Goal: Task Accomplishment & Management: Complete application form

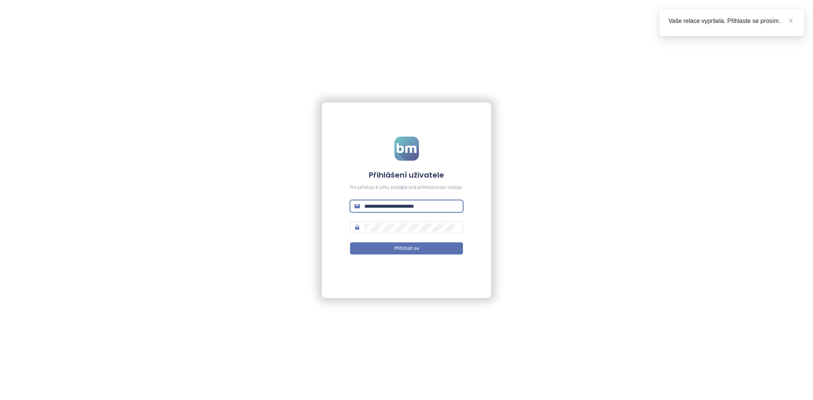
click at [381, 206] on input "**********" at bounding box center [411, 206] width 94 height 8
type input "**********"
click at [432, 247] on button "Přihlásit se" at bounding box center [406, 248] width 113 height 12
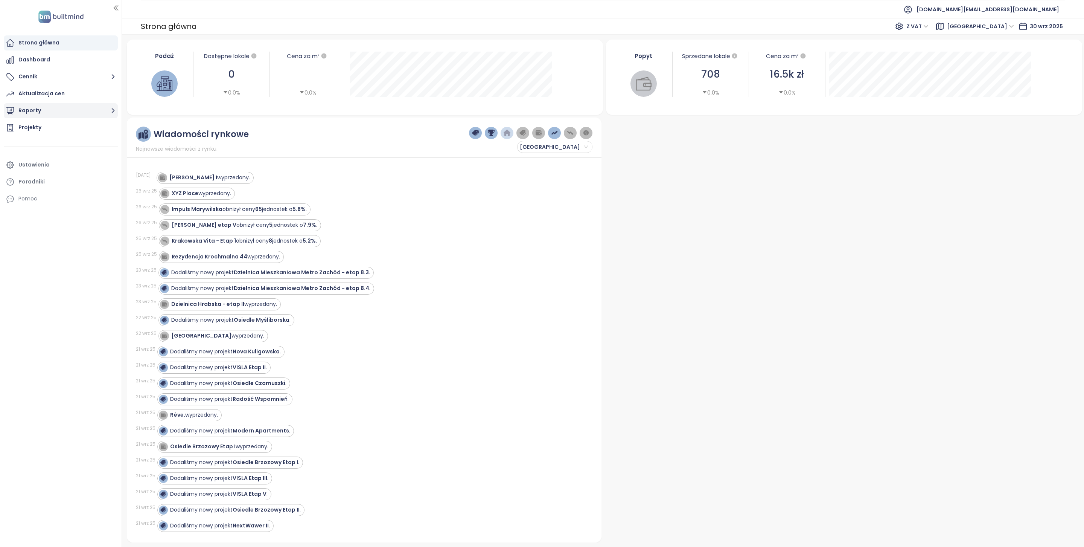
click at [33, 112] on button "Raporty" at bounding box center [61, 110] width 114 height 15
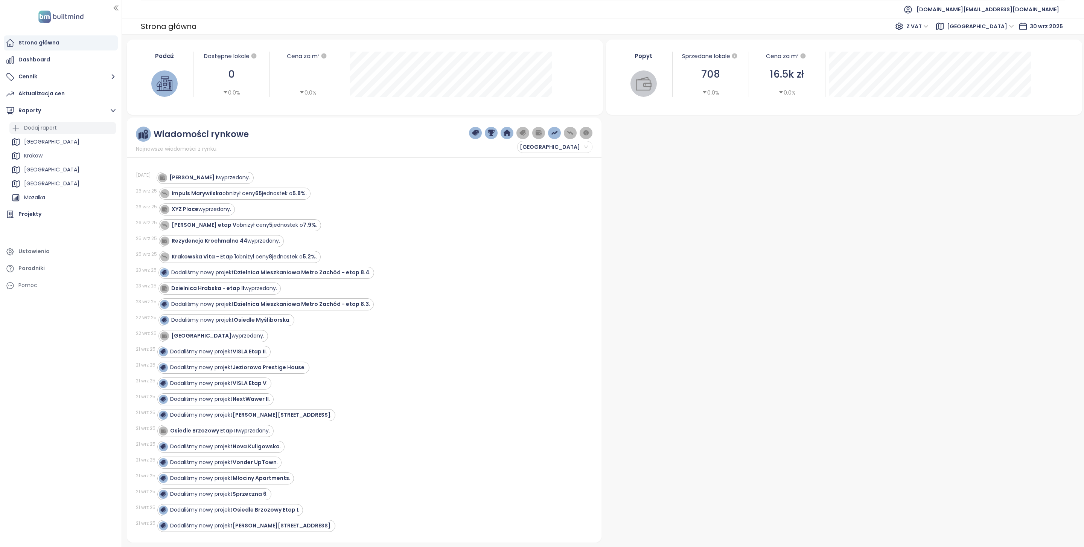
click at [43, 126] on div "Dodaj raport" at bounding box center [40, 127] width 33 height 9
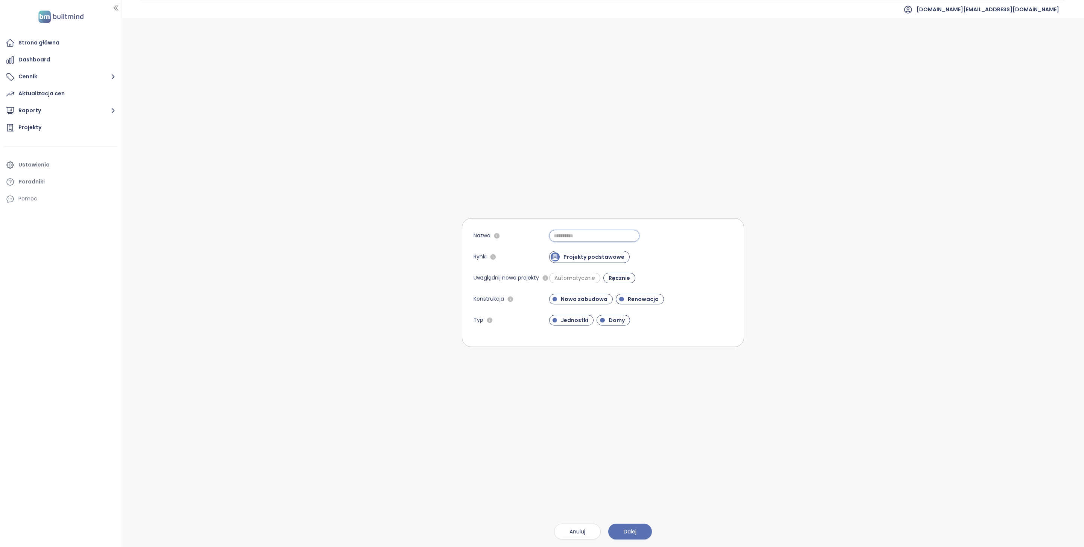
click at [606, 240] on input "Nazwa" at bounding box center [594, 236] width 90 height 12
click at [701, 254] on div "Projekty podstawowe" at bounding box center [640, 257] width 183 height 12
click at [629, 299] on span "Renowacja" at bounding box center [643, 299] width 38 height 8
click at [622, 316] on span "Domy" at bounding box center [617, 320] width 24 height 8
click at [594, 279] on span "Automatycznie" at bounding box center [575, 278] width 48 height 8
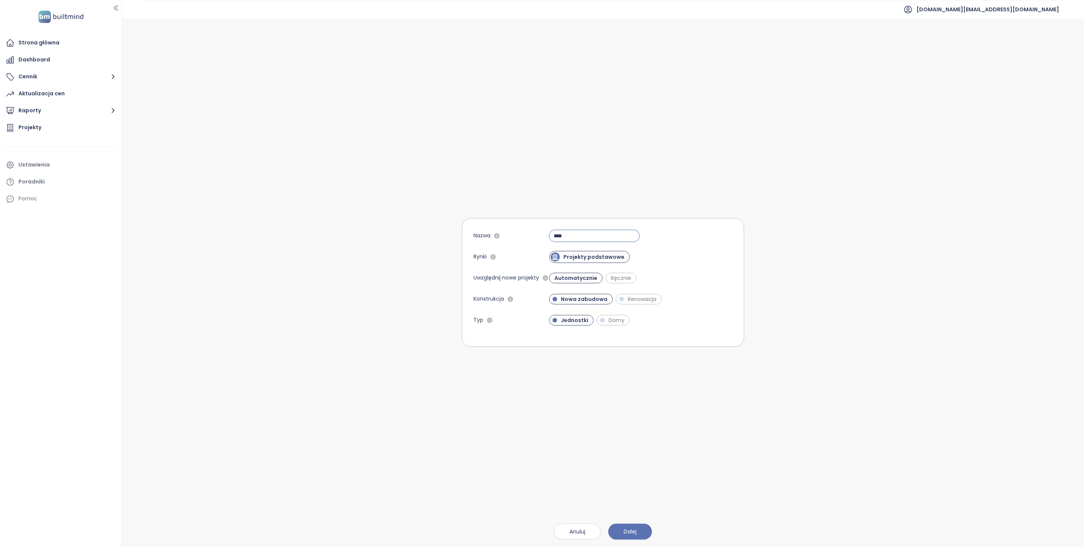
click at [577, 231] on input "****" at bounding box center [594, 236] width 90 height 12
click at [577, 234] on input "****" at bounding box center [594, 236] width 90 height 12
type input "*******"
click at [635, 400] on button "Dalej" at bounding box center [630, 531] width 44 height 16
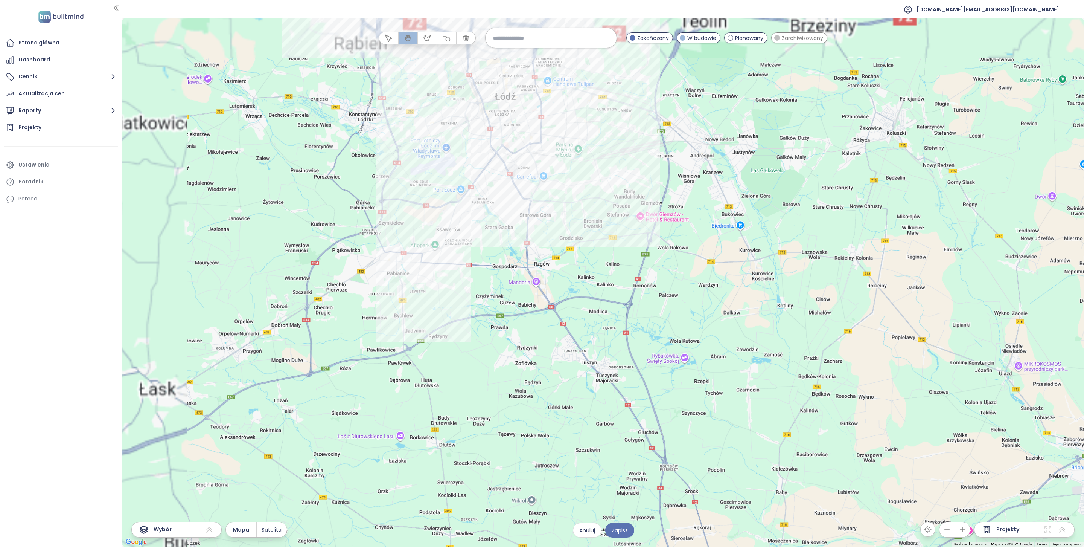
drag, startPoint x: 550, startPoint y: 201, endPoint x: 688, endPoint y: 280, distance: 159.0
click at [688, 280] on div at bounding box center [603, 282] width 962 height 528
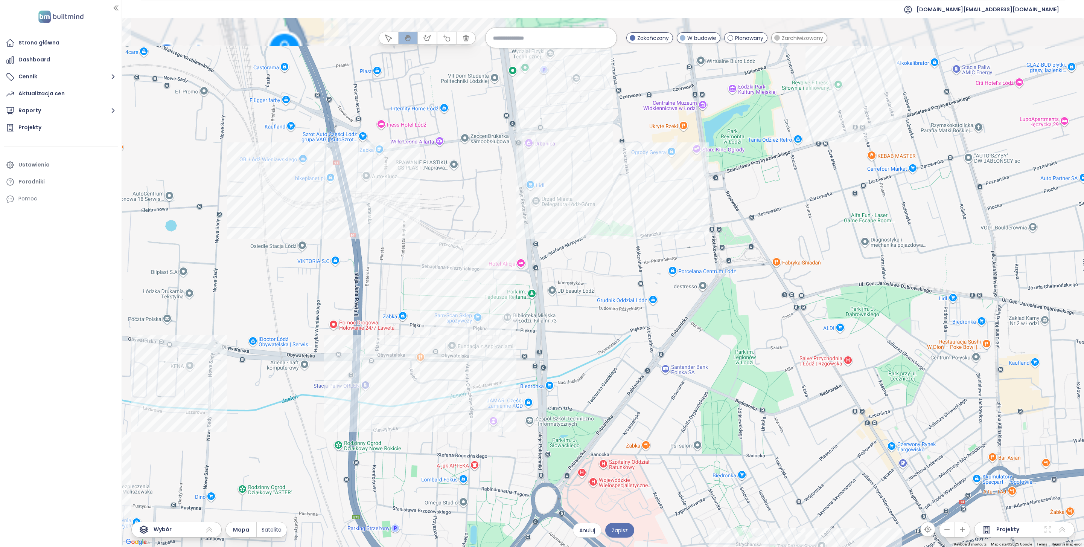
drag, startPoint x: 662, startPoint y: 191, endPoint x: 662, endPoint y: 271, distance: 79.8
click at [662, 271] on div at bounding box center [603, 282] width 962 height 528
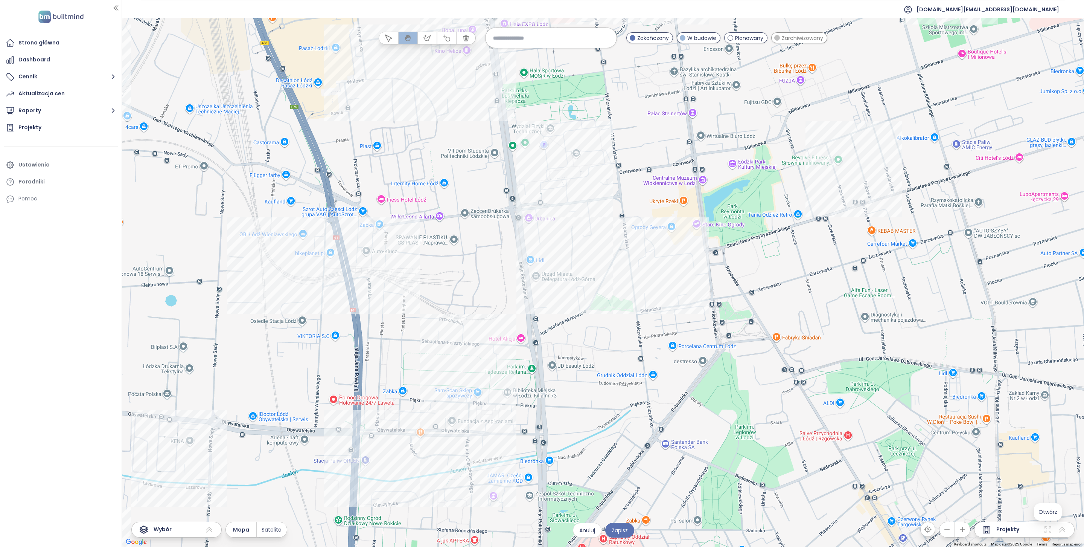
click at [813, 400] on icon at bounding box center [1047, 529] width 9 height 9
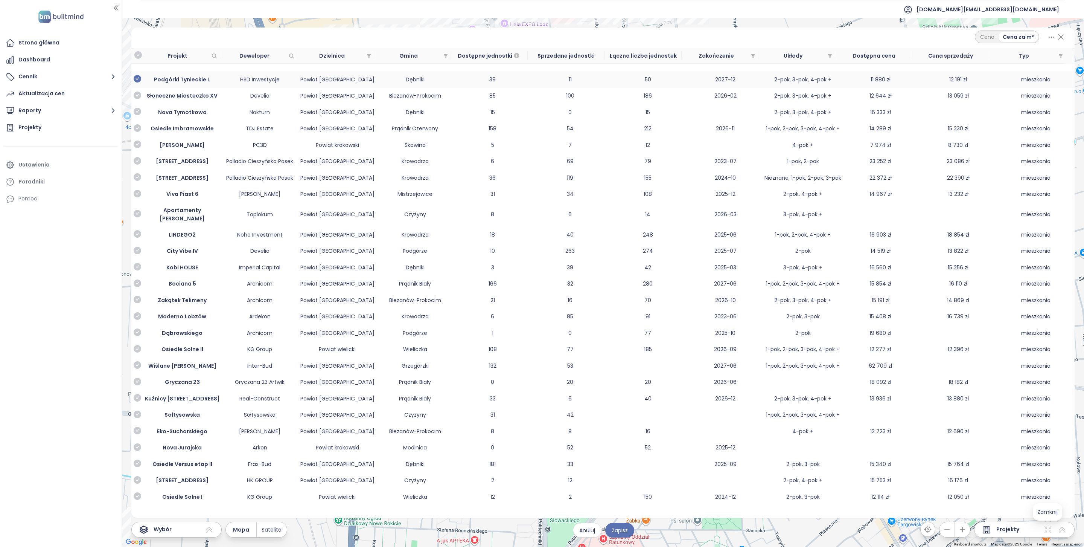
click at [139, 81] on icon "check-circle" at bounding box center [138, 79] width 8 height 8
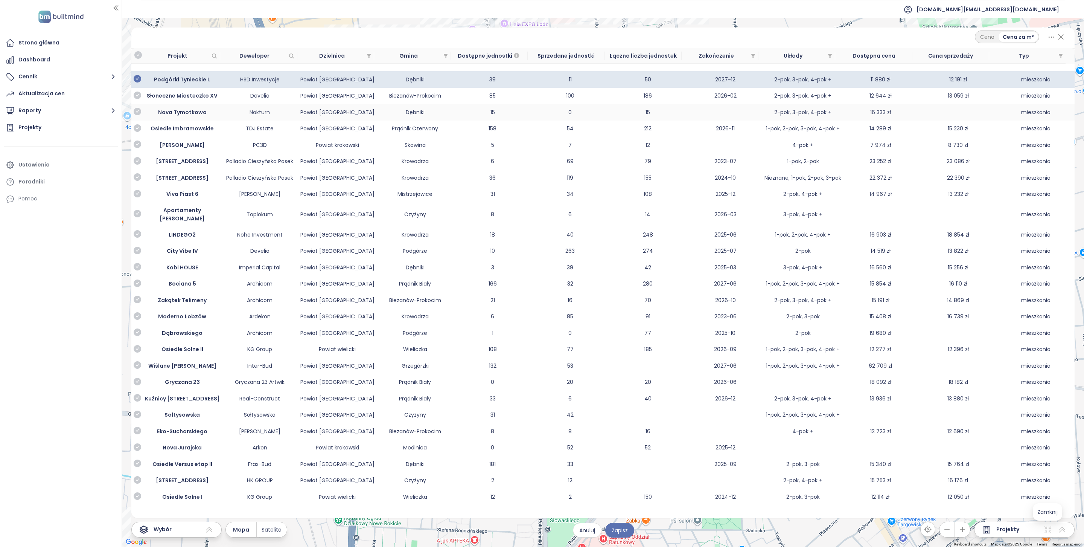
drag, startPoint x: 139, startPoint y: 162, endPoint x: 917, endPoint y: 115, distance: 779.9
click at [139, 162] on icon "check-circle" at bounding box center [138, 161] width 8 height 8
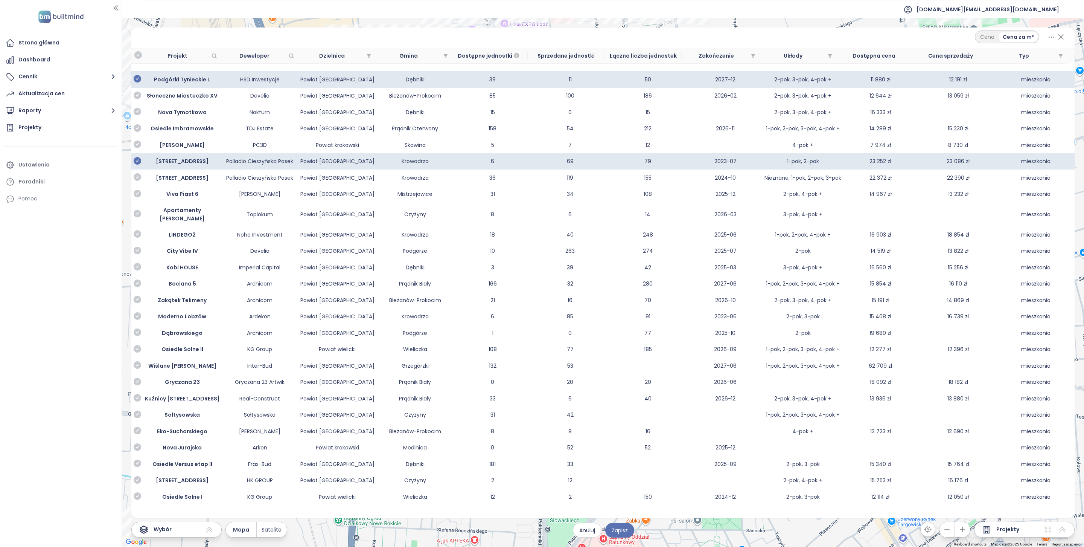
click at [140, 238] on icon "check-circle" at bounding box center [138, 234] width 8 height 8
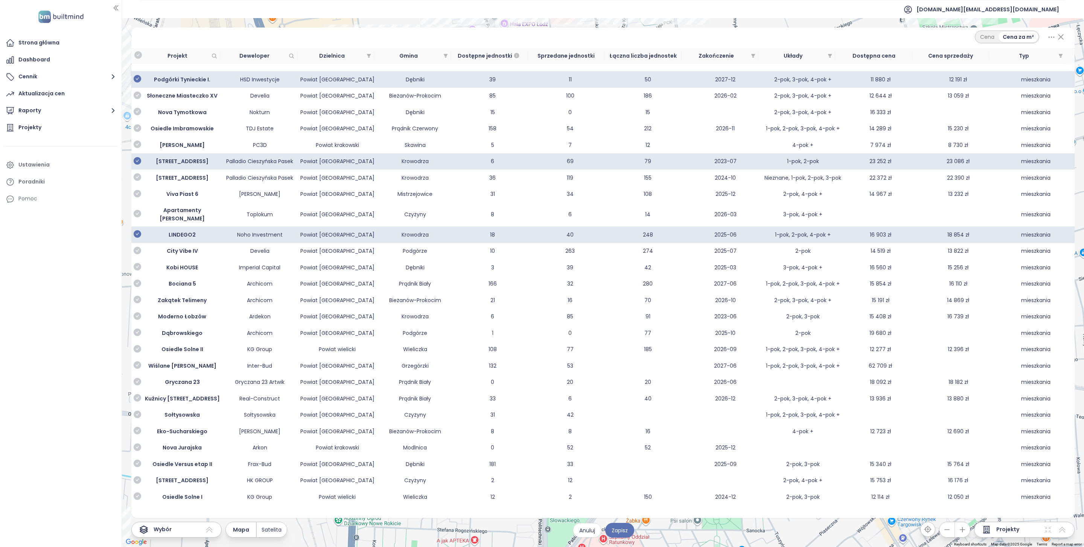
click at [813, 36] on icon at bounding box center [1060, 36] width 9 height 13
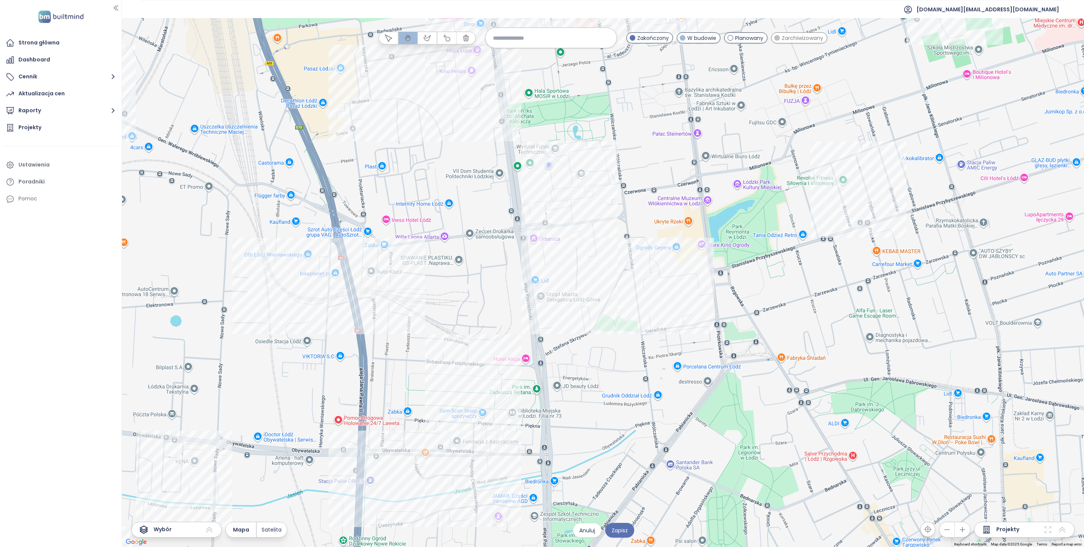
drag, startPoint x: 563, startPoint y: 275, endPoint x: 577, endPoint y: 350, distance: 76.6
click at [577, 350] on div at bounding box center [603, 282] width 962 height 528
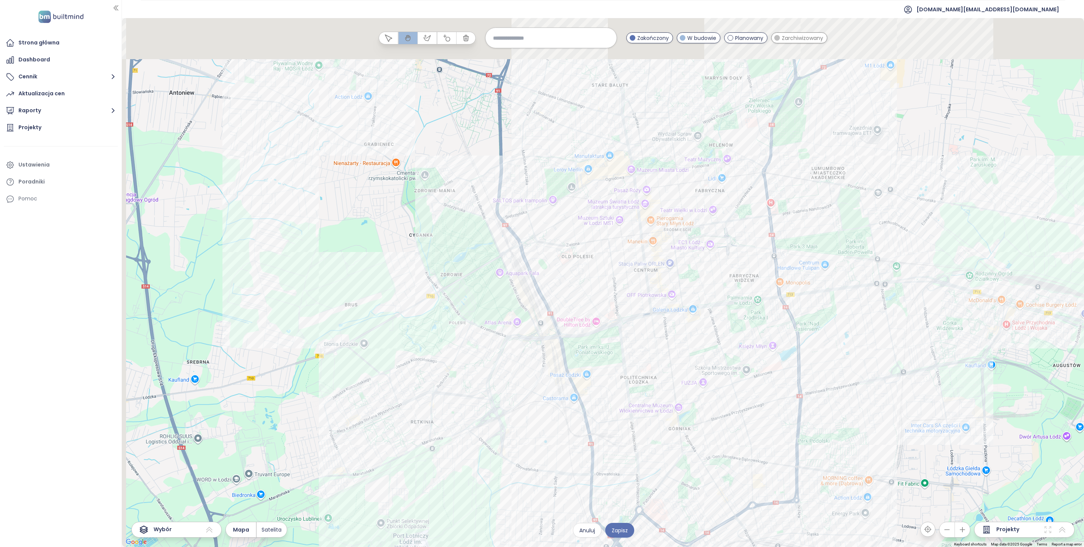
drag, startPoint x: 602, startPoint y: 292, endPoint x: 615, endPoint y: 366, distance: 74.9
click at [615, 365] on div at bounding box center [603, 282] width 962 height 528
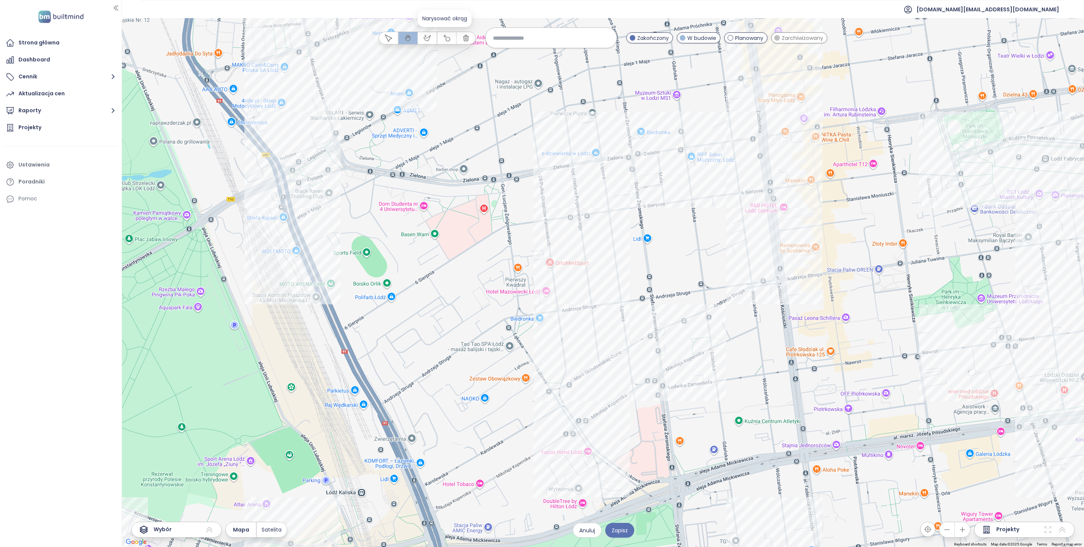
click at [445, 43] on button "button" at bounding box center [446, 38] width 19 height 12
click at [588, 282] on div at bounding box center [603, 282] width 962 height 528
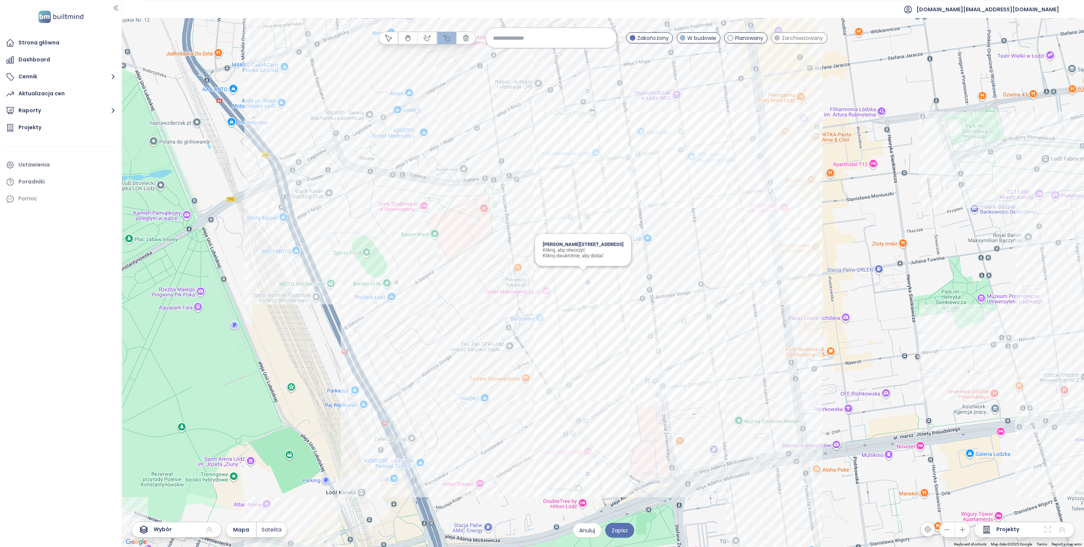
click at [643, 400] on div at bounding box center [603, 282] width 962 height 528
click at [468, 40] on icon "button" at bounding box center [466, 38] width 8 height 8
click at [813, 400] on icon at bounding box center [1047, 529] width 9 height 9
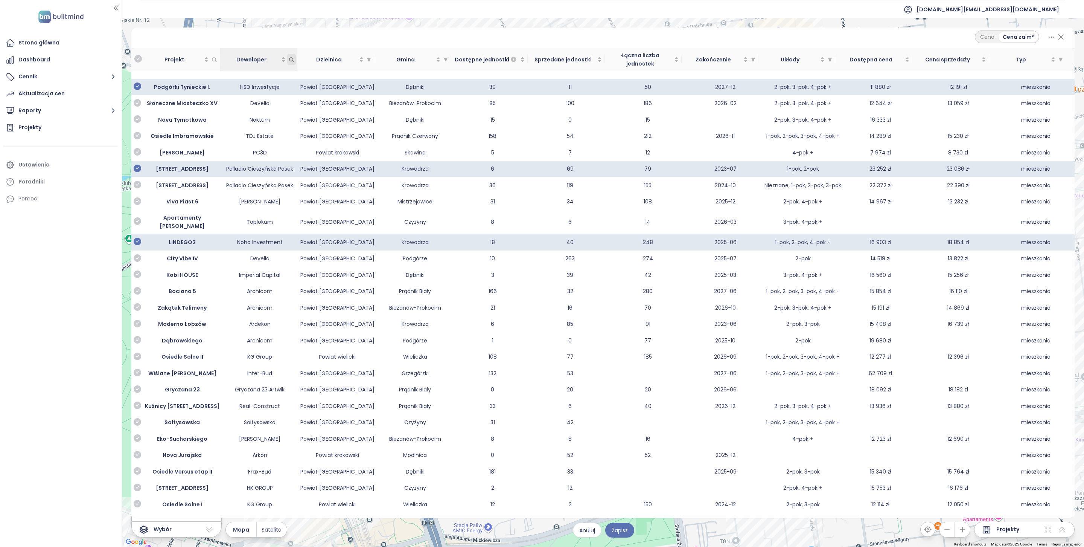
click at [294, 59] on icon "Deweloper" at bounding box center [292, 60] width 6 height 6
click at [268, 67] on div at bounding box center [254, 70] width 59 height 9
type input "********"
click at [266, 88] on div "Archicom" at bounding box center [257, 86] width 59 height 8
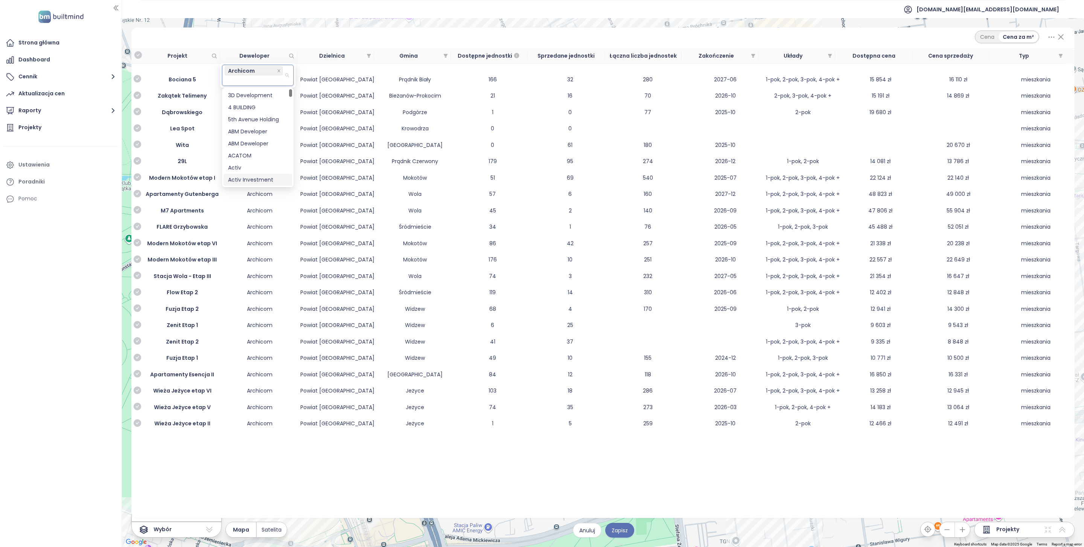
click at [337, 43] on div "Cena Cena za m²" at bounding box center [602, 36] width 925 height 13
click at [134, 377] on icon "check-circle" at bounding box center [138, 374] width 8 height 8
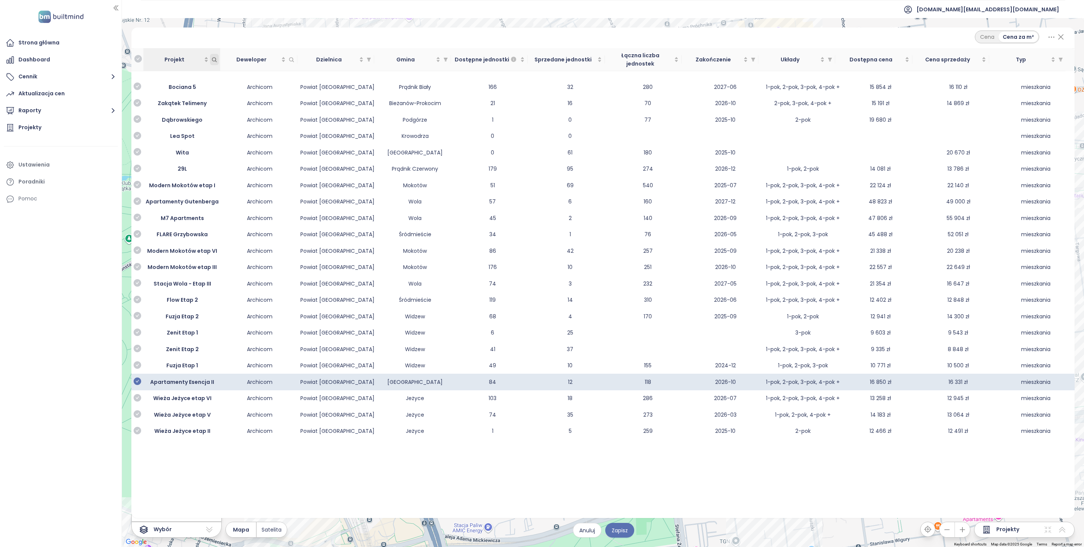
click at [213, 57] on icon "Projekt" at bounding box center [214, 59] width 4 height 4
click at [186, 73] on div at bounding box center [177, 70] width 59 height 9
type input "**"
click at [524, 55] on div "Dostępne jednostki" at bounding box center [489, 59] width 71 height 9
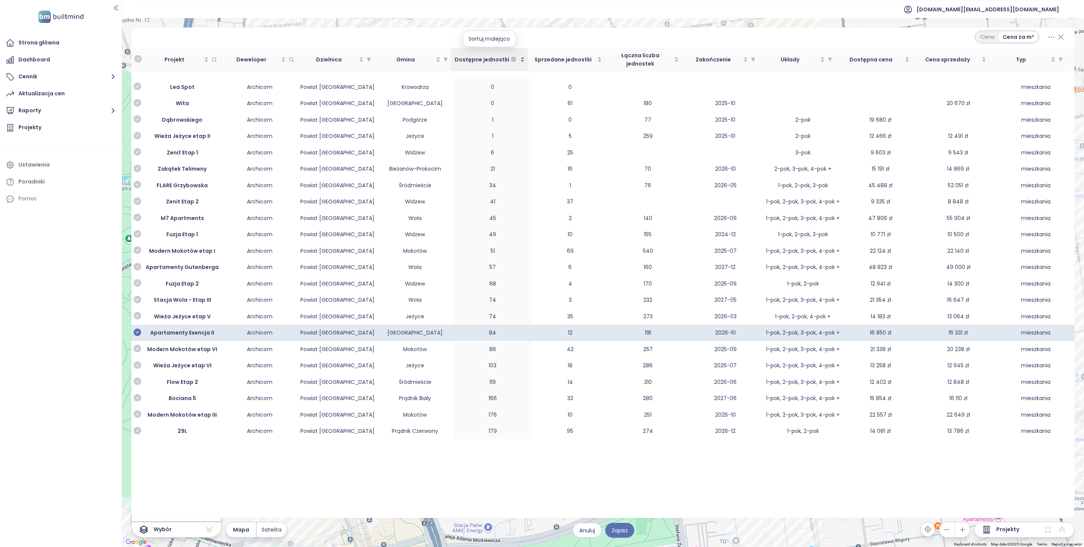
click at [524, 55] on div "Dostępne jednostki" at bounding box center [489, 59] width 71 height 9
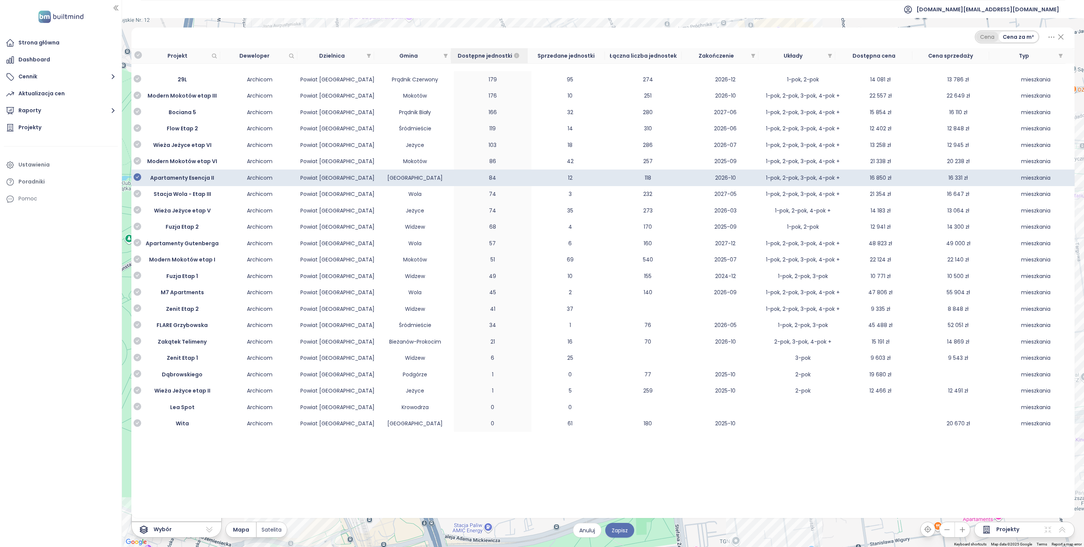
click at [813, 38] on div "Cena" at bounding box center [987, 37] width 23 height 11
click at [813, 38] on div "Cena za m²" at bounding box center [1018, 37] width 39 height 11
click at [813, 38] on div "Cena za m²" at bounding box center [1019, 37] width 40 height 11
click at [273, 400] on span "Satelita" at bounding box center [272, 529] width 20 height 8
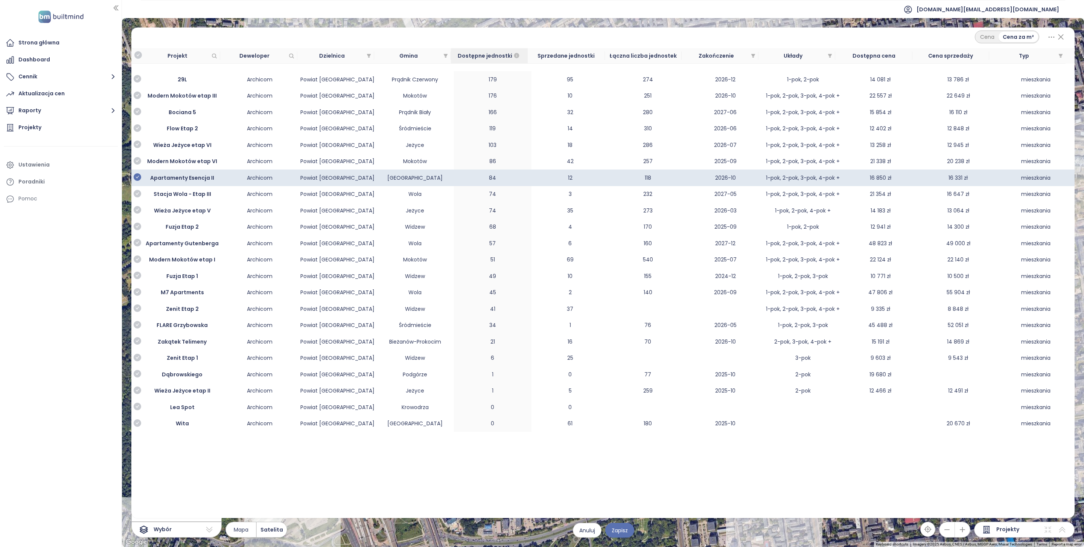
click at [813, 40] on icon at bounding box center [1060, 36] width 9 height 13
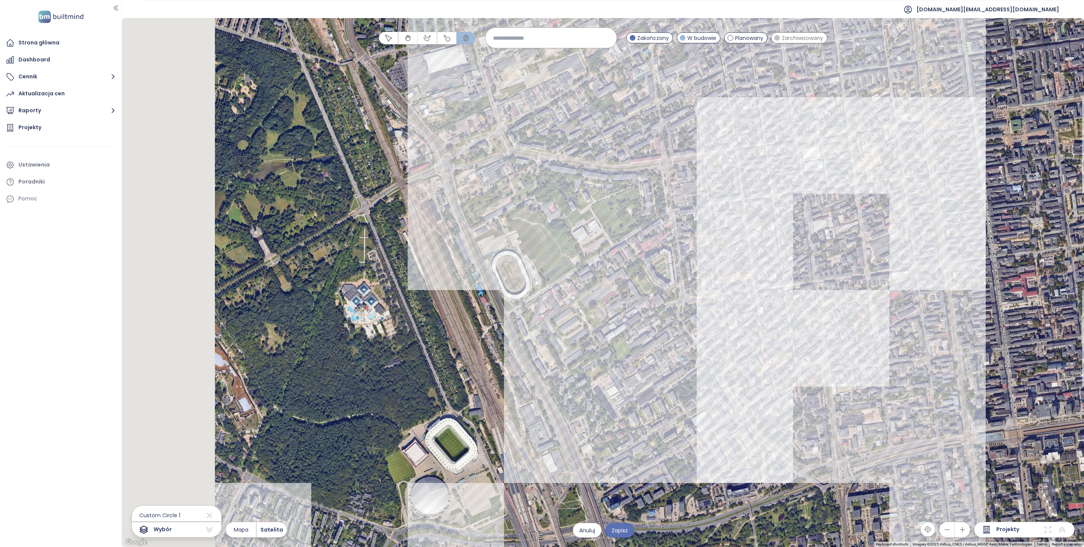
drag, startPoint x: 335, startPoint y: 191, endPoint x: 504, endPoint y: 175, distance: 169.8
click at [504, 175] on div at bounding box center [603, 282] width 962 height 528
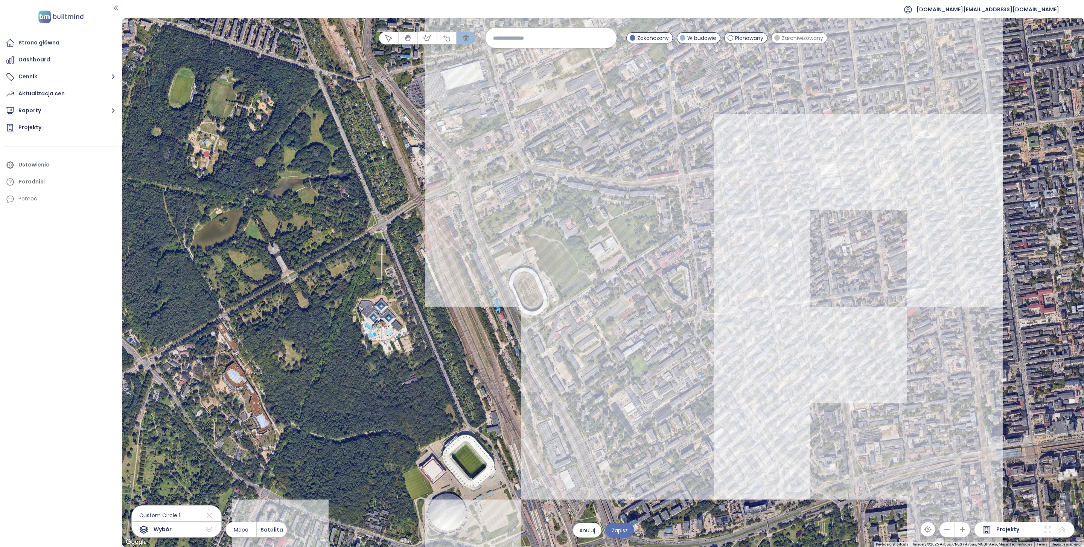
drag, startPoint x: 508, startPoint y: 165, endPoint x: 507, endPoint y: 276, distance: 111.1
click at [507, 276] on div at bounding box center [603, 282] width 962 height 528
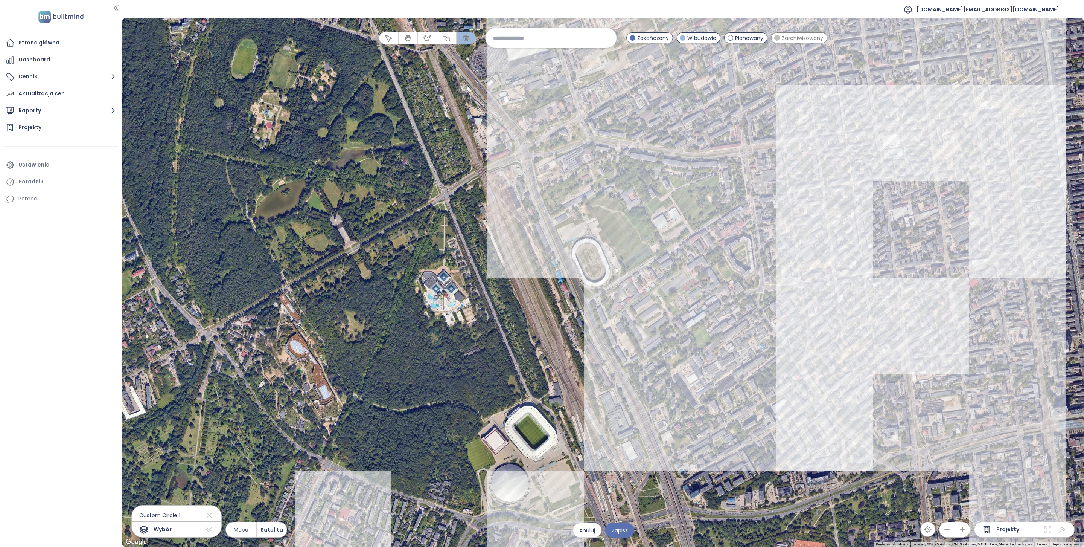
drag, startPoint x: 503, startPoint y: 283, endPoint x: 564, endPoint y: 110, distance: 183.2
click at [565, 110] on div at bounding box center [603, 282] width 962 height 528
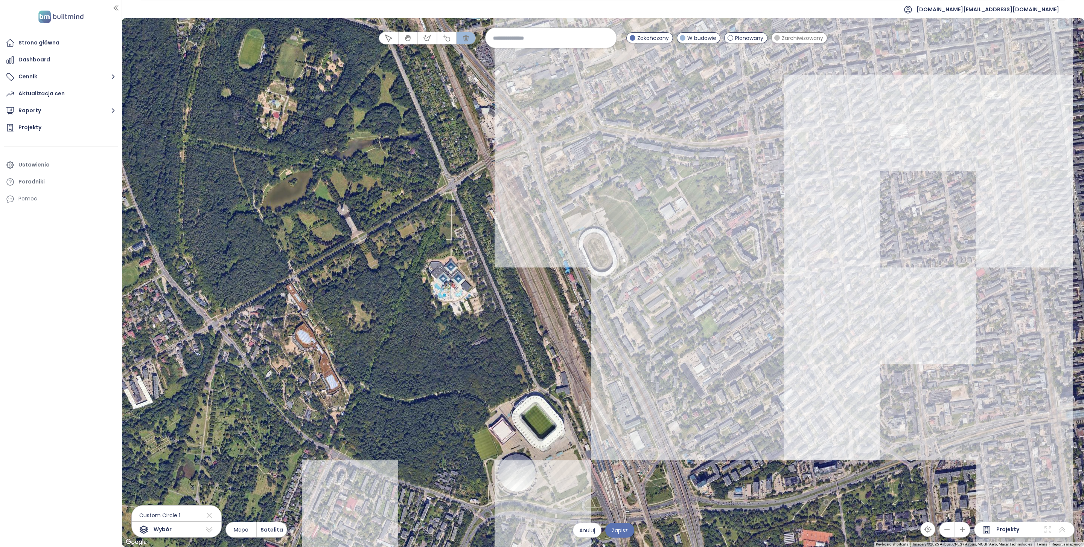
drag, startPoint x: 539, startPoint y: 317, endPoint x: 457, endPoint y: 185, distance: 155.0
click at [458, 185] on div at bounding box center [603, 282] width 962 height 528
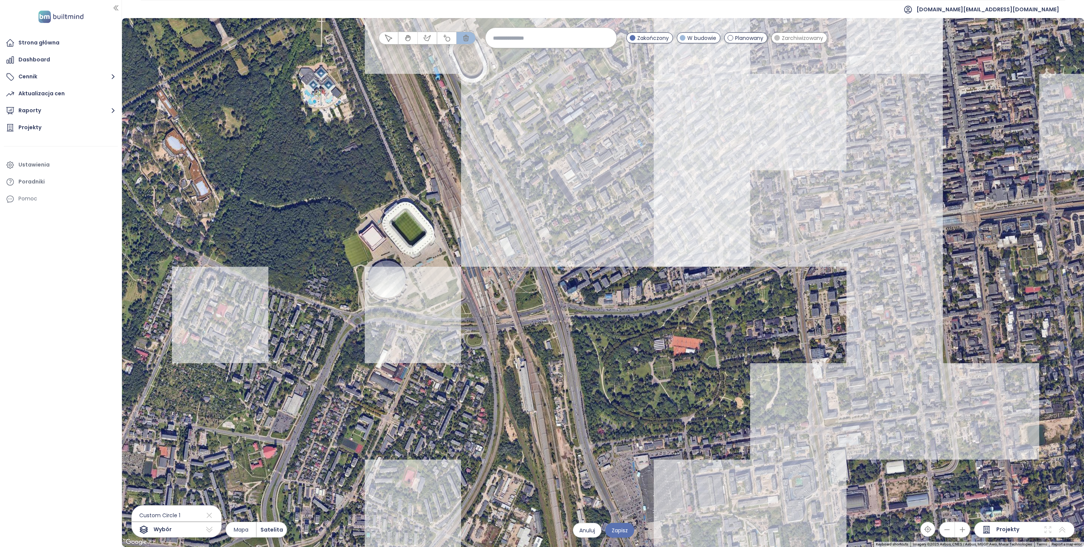
drag, startPoint x: 857, startPoint y: 296, endPoint x: 601, endPoint y: 396, distance: 274.5
click at [602, 395] on div at bounding box center [603, 282] width 962 height 528
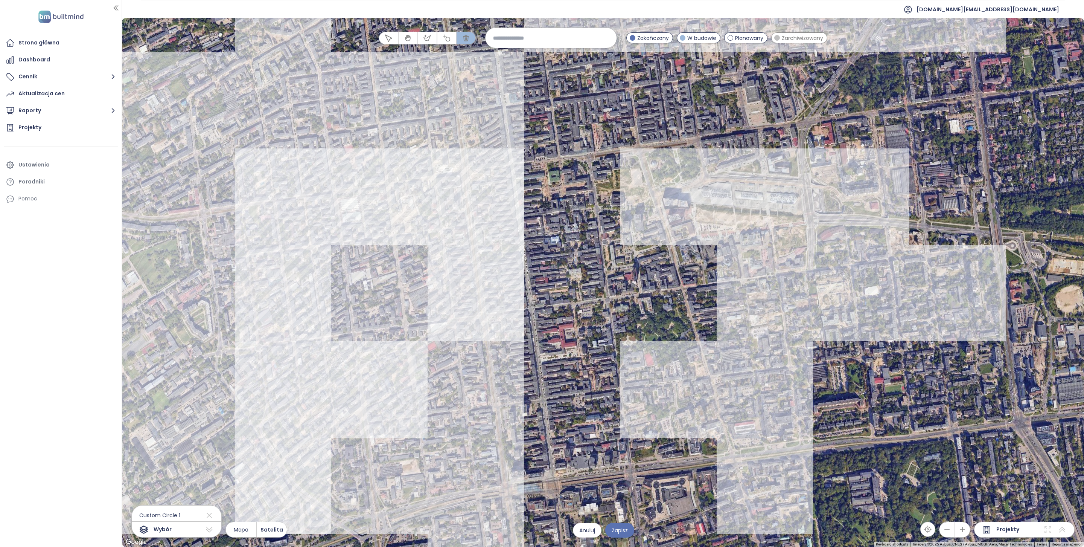
drag, startPoint x: 754, startPoint y: 291, endPoint x: 772, endPoint y: 400, distance: 110.6
click at [772, 399] on div at bounding box center [603, 282] width 962 height 528
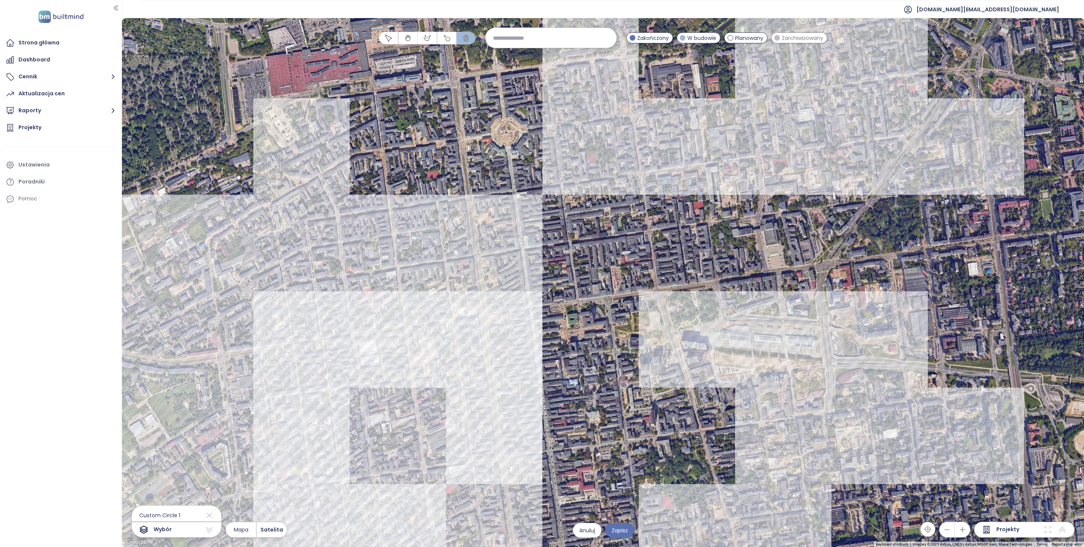
drag, startPoint x: 697, startPoint y: 210, endPoint x: 697, endPoint y: 405, distance: 195.4
click at [697, 400] on div at bounding box center [603, 282] width 962 height 528
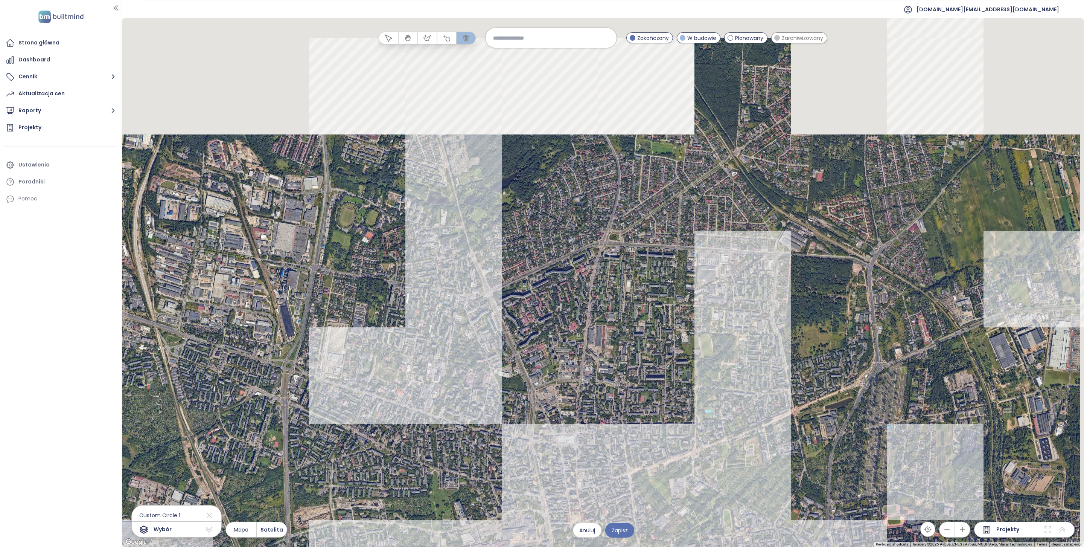
drag, startPoint x: 705, startPoint y: 258, endPoint x: 689, endPoint y: 425, distance: 167.1
click at [689, 400] on div at bounding box center [603, 282] width 962 height 528
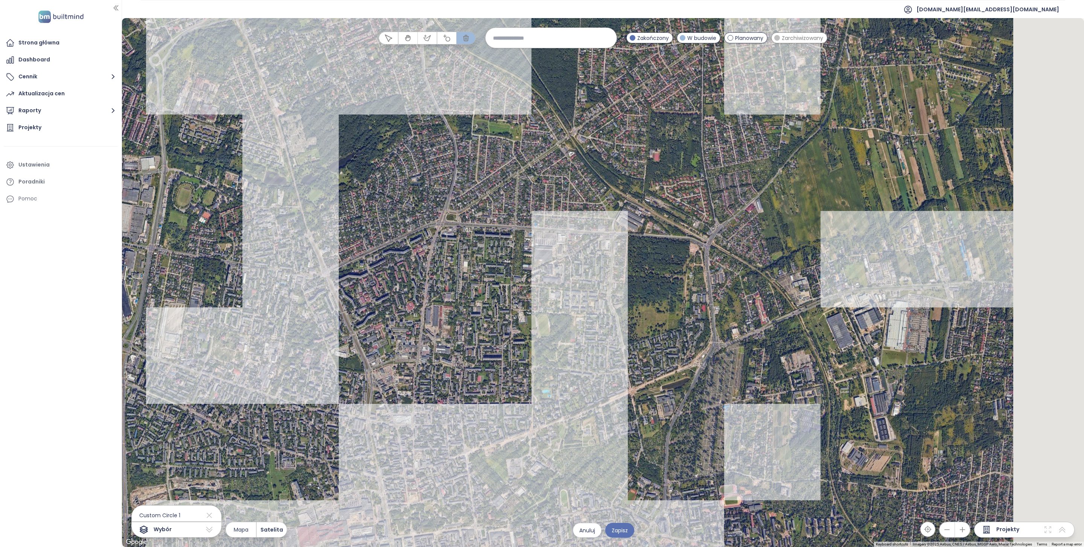
drag, startPoint x: 701, startPoint y: 268, endPoint x: 533, endPoint y: 160, distance: 199.4
click at [533, 160] on div at bounding box center [603, 282] width 962 height 528
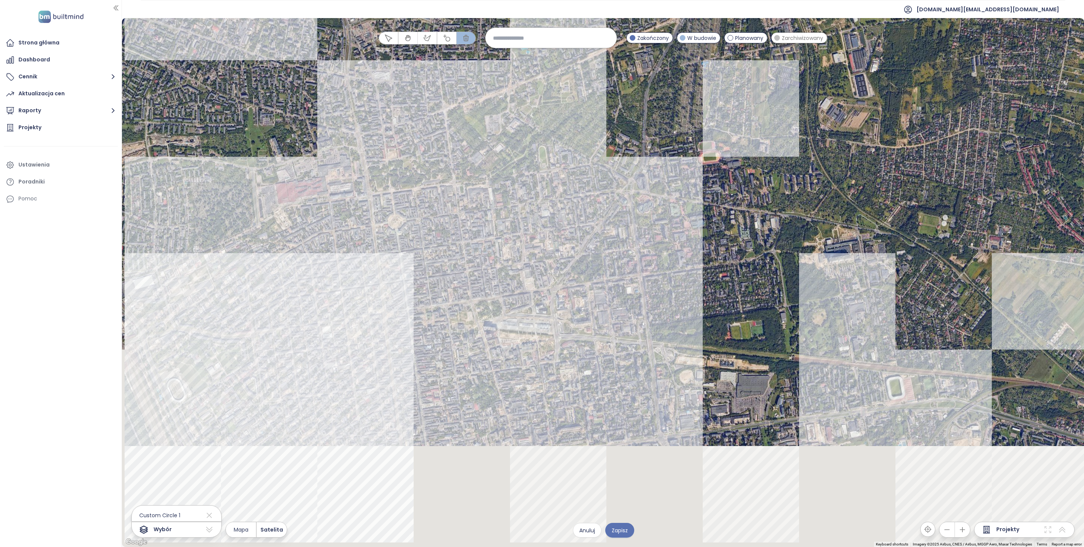
drag, startPoint x: 623, startPoint y: 339, endPoint x: 669, endPoint y: 115, distance: 228.7
click at [669, 116] on div at bounding box center [603, 282] width 962 height 528
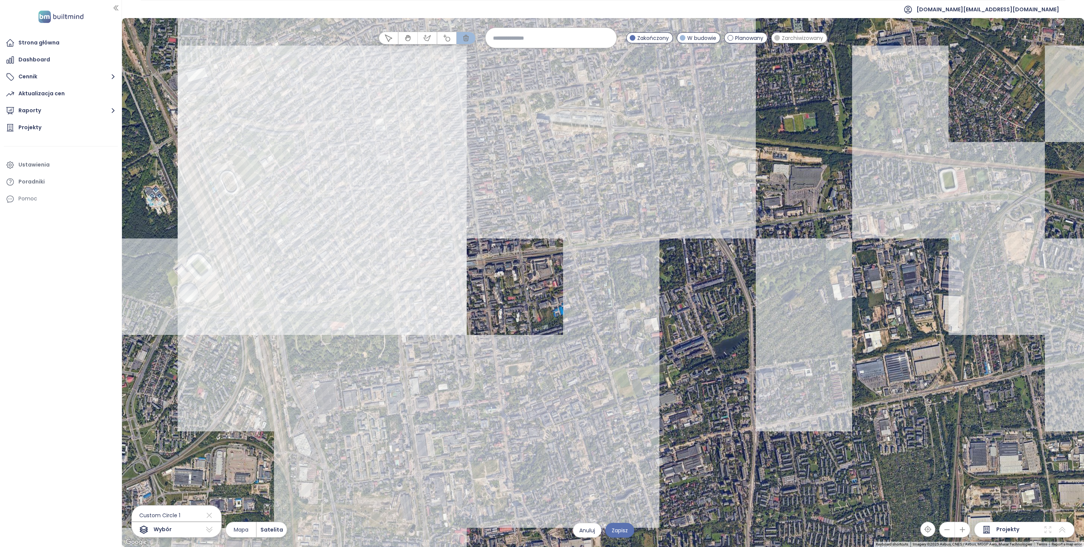
drag, startPoint x: 648, startPoint y: 247, endPoint x: 689, endPoint y: 53, distance: 197.8
click at [689, 56] on div at bounding box center [603, 282] width 962 height 528
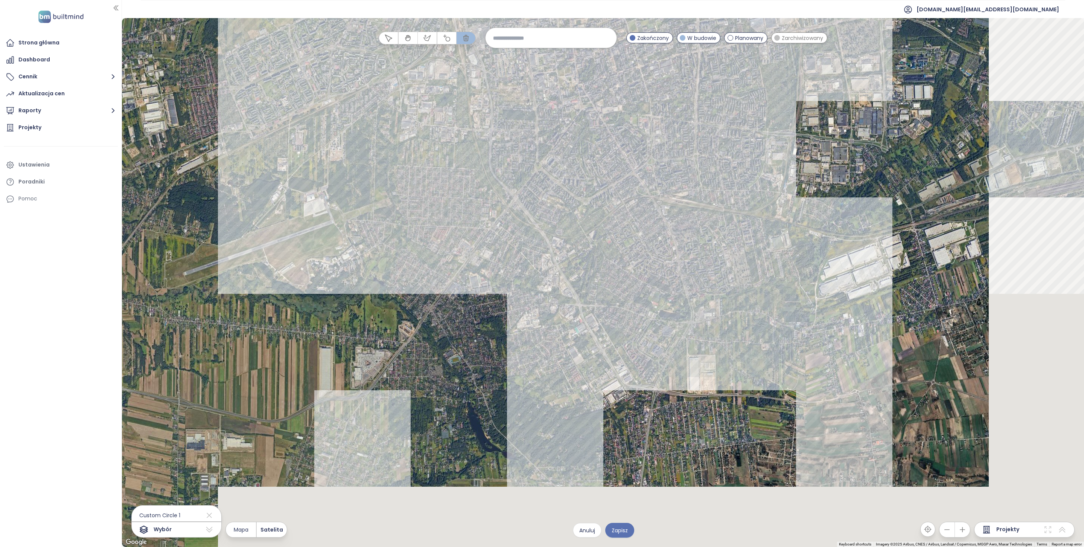
drag, startPoint x: 755, startPoint y: 280, endPoint x: 638, endPoint y: 212, distance: 135.6
click at [638, 212] on div at bounding box center [603, 282] width 962 height 528
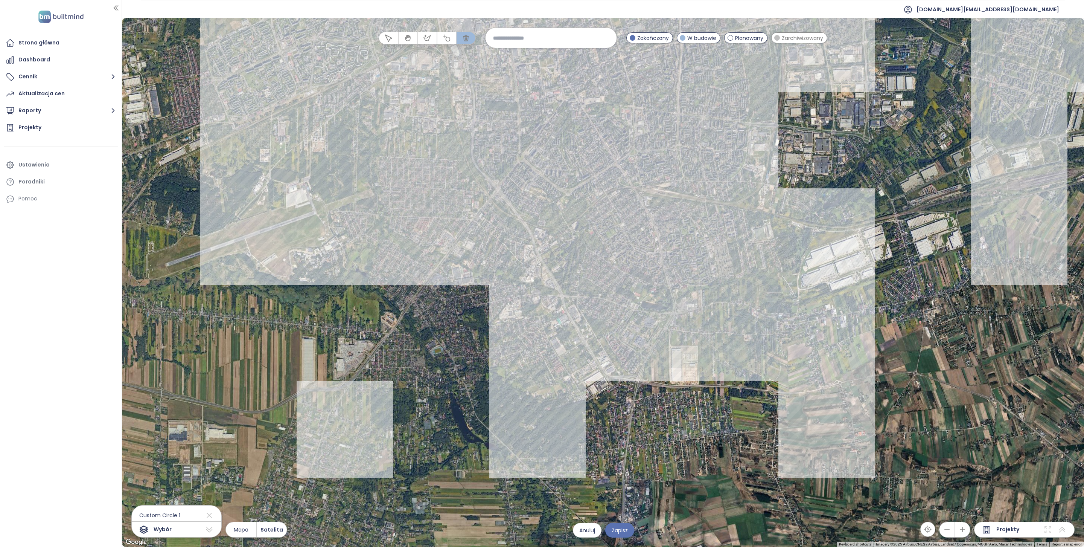
drag, startPoint x: 687, startPoint y: 184, endPoint x: 689, endPoint y: 387, distance: 202.9
click at [689, 387] on div at bounding box center [603, 282] width 962 height 528
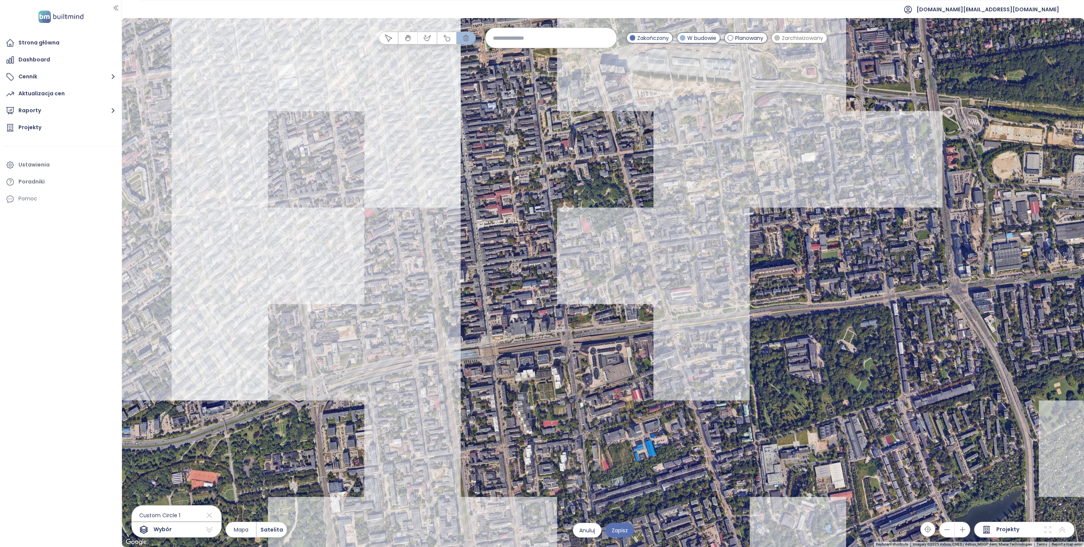
drag, startPoint x: 559, startPoint y: 295, endPoint x: 683, endPoint y: 356, distance: 138.5
click at [683, 356] on div at bounding box center [603, 282] width 962 height 528
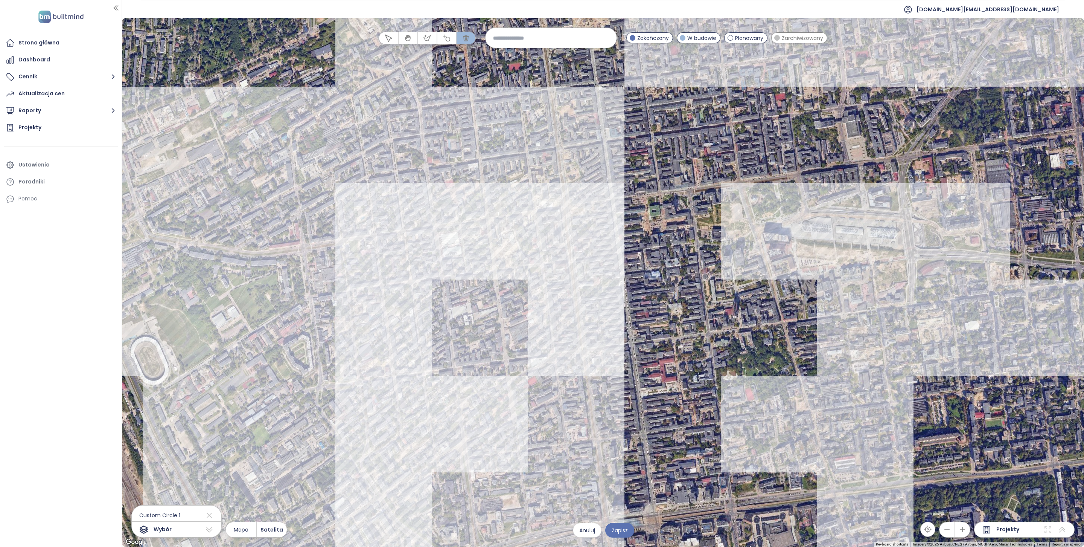
drag, startPoint x: 624, startPoint y: 211, endPoint x: 665, endPoint y: 336, distance: 131.5
click at [665, 336] on div at bounding box center [603, 282] width 962 height 528
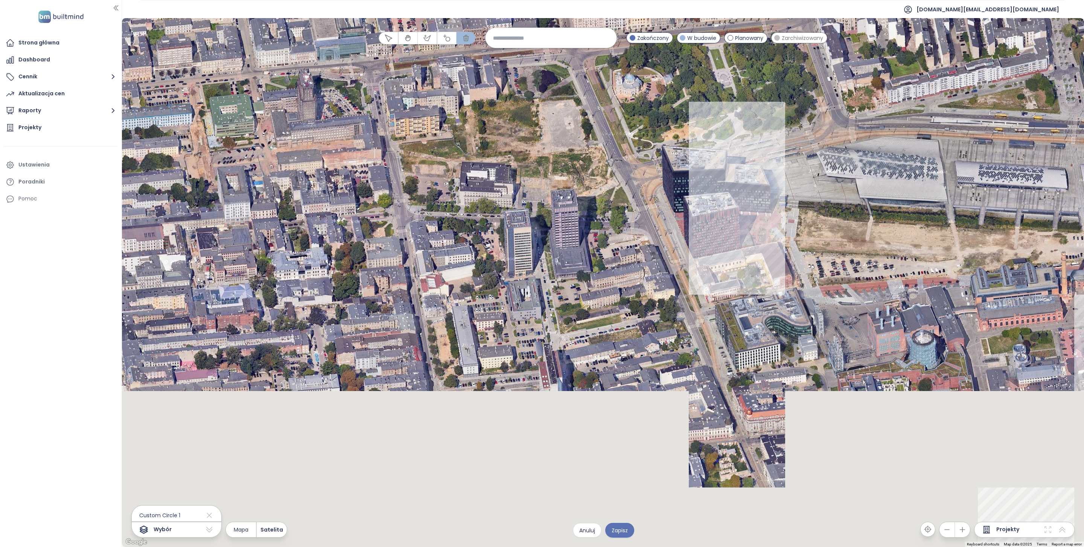
drag, startPoint x: 749, startPoint y: 407, endPoint x: 842, endPoint y: 178, distance: 246.5
click at [813, 179] on div at bounding box center [603, 282] width 962 height 528
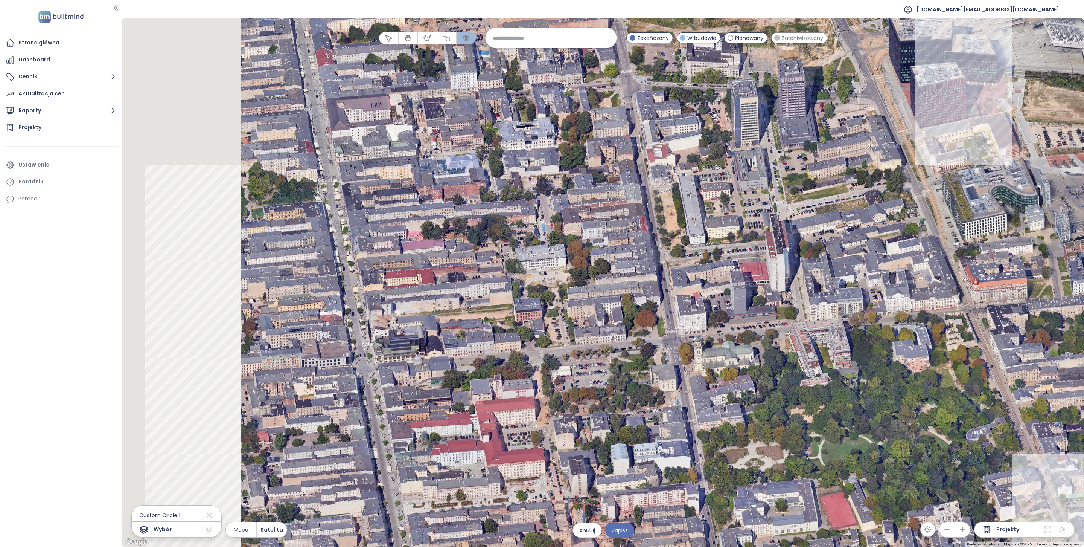
drag, startPoint x: 497, startPoint y: 305, endPoint x: 732, endPoint y: 230, distance: 246.3
click at [722, 232] on div at bounding box center [603, 282] width 962 height 528
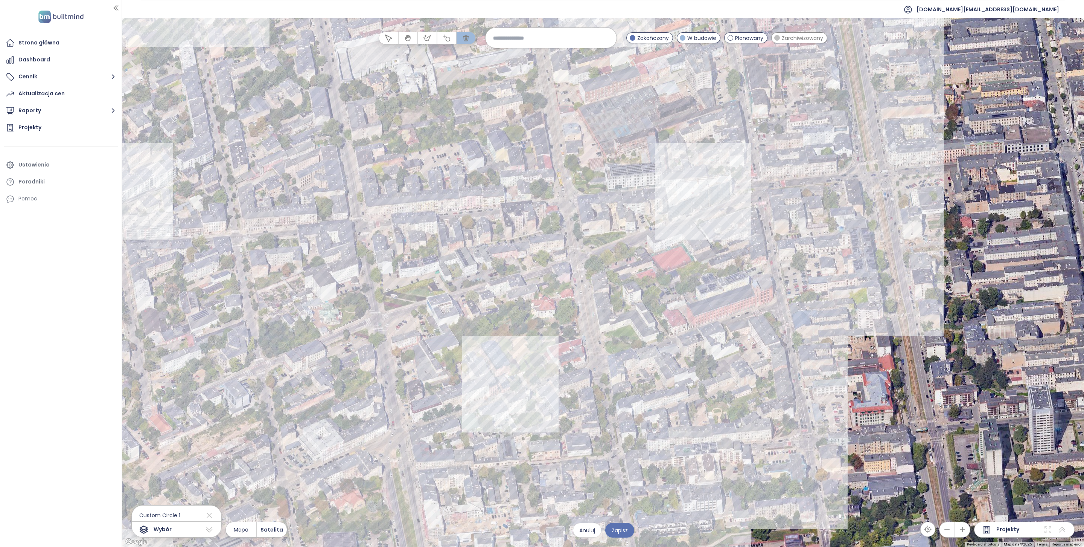
drag, startPoint x: 606, startPoint y: 197, endPoint x: 819, endPoint y: 172, distance: 215.0
click at [813, 172] on div at bounding box center [603, 282] width 962 height 528
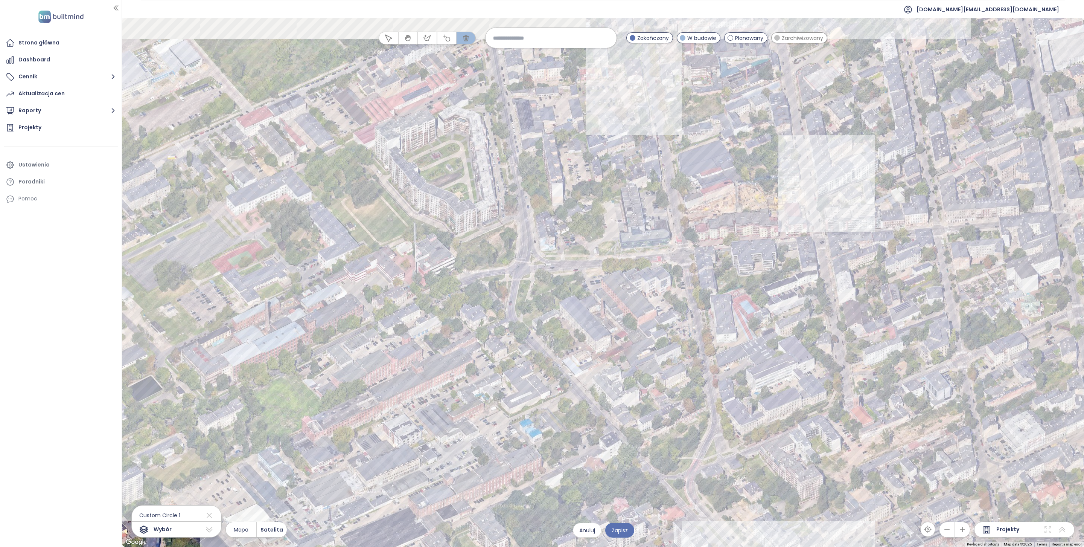
drag, startPoint x: 678, startPoint y: 180, endPoint x: 739, endPoint y: 289, distance: 125.2
click at [739, 289] on div at bounding box center [603, 282] width 962 height 528
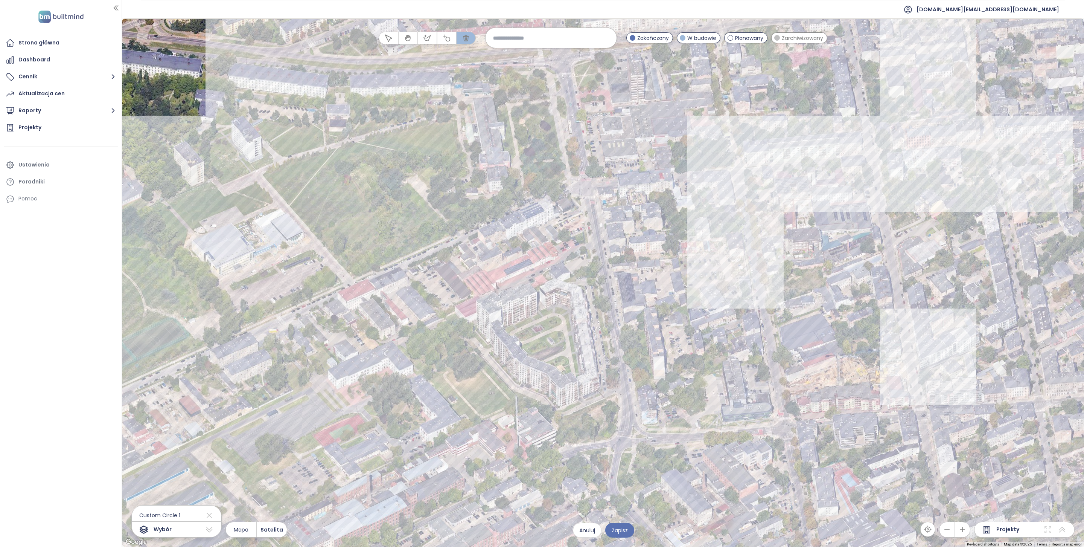
drag, startPoint x: 558, startPoint y: 198, endPoint x: 651, endPoint y: 329, distance: 160.6
click at [651, 329] on div at bounding box center [603, 282] width 962 height 528
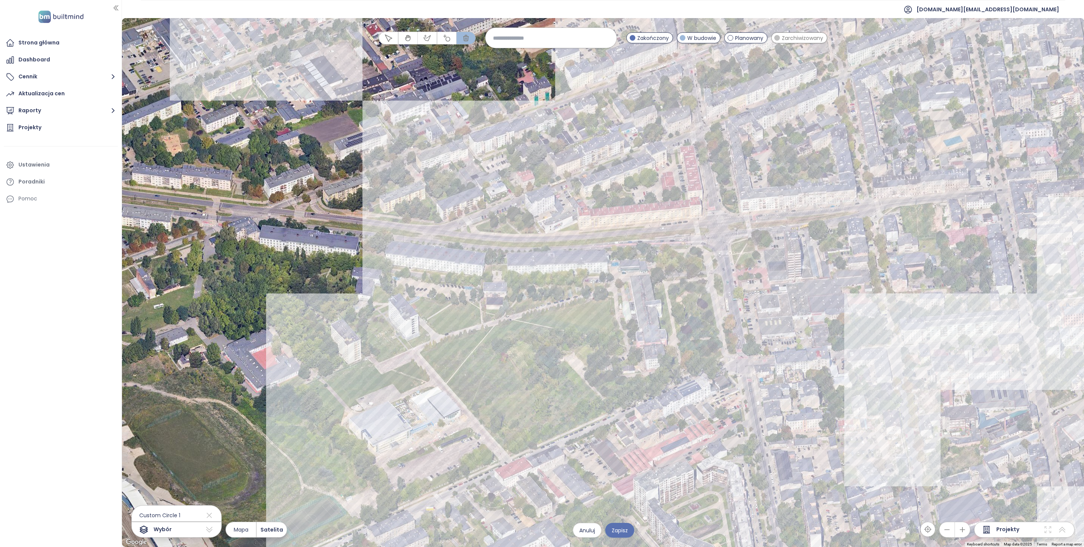
drag, startPoint x: 532, startPoint y: 306, endPoint x: 502, endPoint y: 393, distance: 91.8
click at [505, 393] on div at bounding box center [603, 282] width 962 height 528
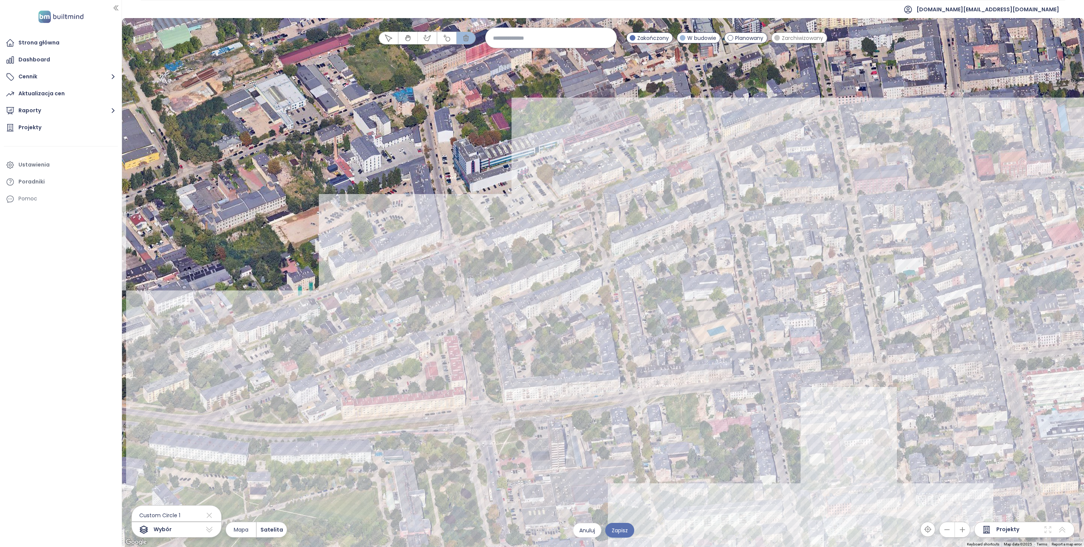
drag, startPoint x: 609, startPoint y: 226, endPoint x: 592, endPoint y: 116, distance: 112.0
click at [592, 116] on div at bounding box center [603, 282] width 962 height 528
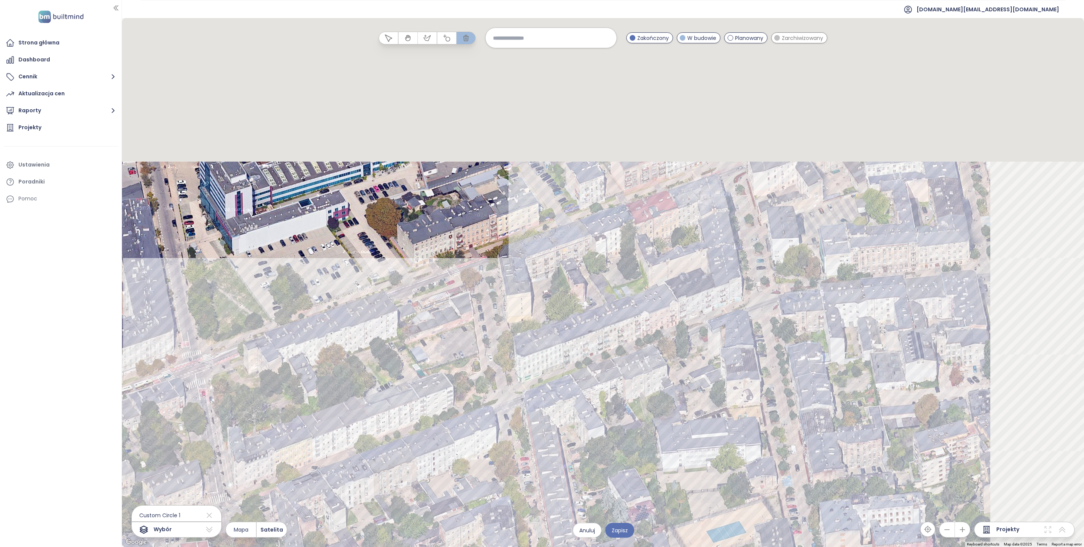
drag, startPoint x: 731, startPoint y: 269, endPoint x: 624, endPoint y: 500, distance: 254.5
click at [624, 400] on div at bounding box center [603, 282] width 962 height 528
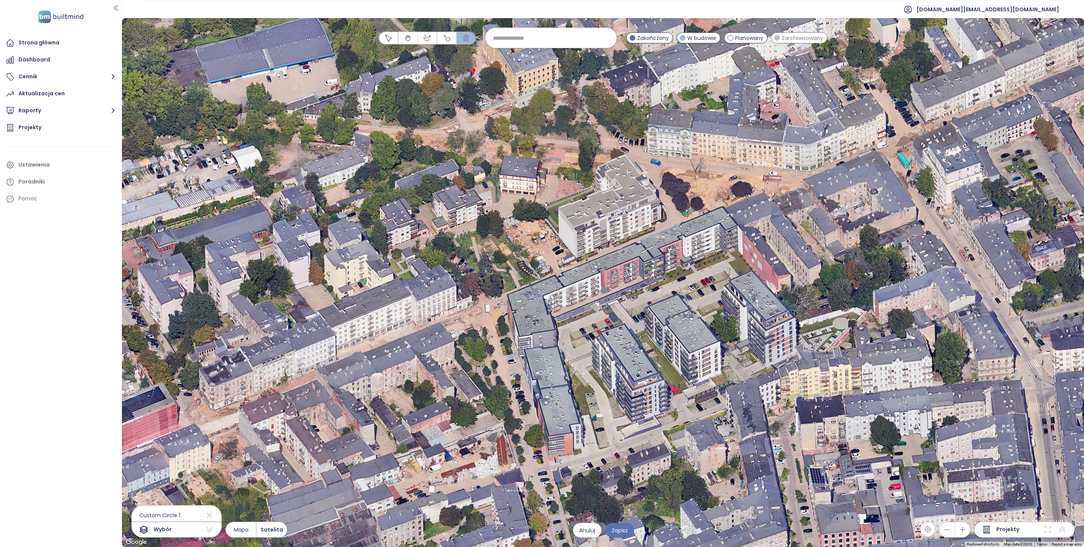
drag, startPoint x: 708, startPoint y: 210, endPoint x: 667, endPoint y: 315, distance: 113.5
click at [667, 316] on div at bounding box center [603, 282] width 962 height 528
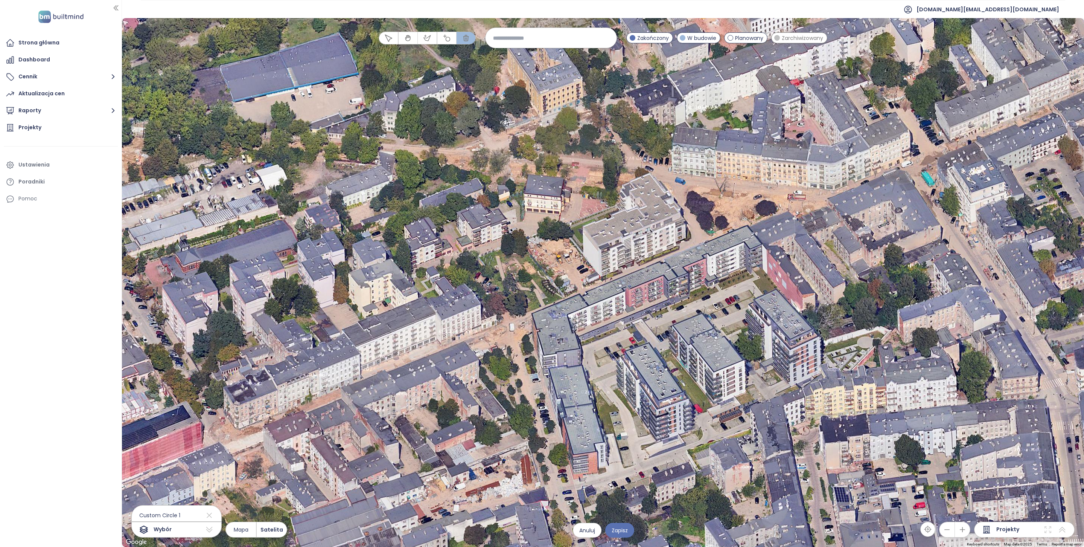
drag, startPoint x: 687, startPoint y: 183, endPoint x: 731, endPoint y: 220, distance: 58.0
click at [730, 218] on div at bounding box center [603, 282] width 962 height 528
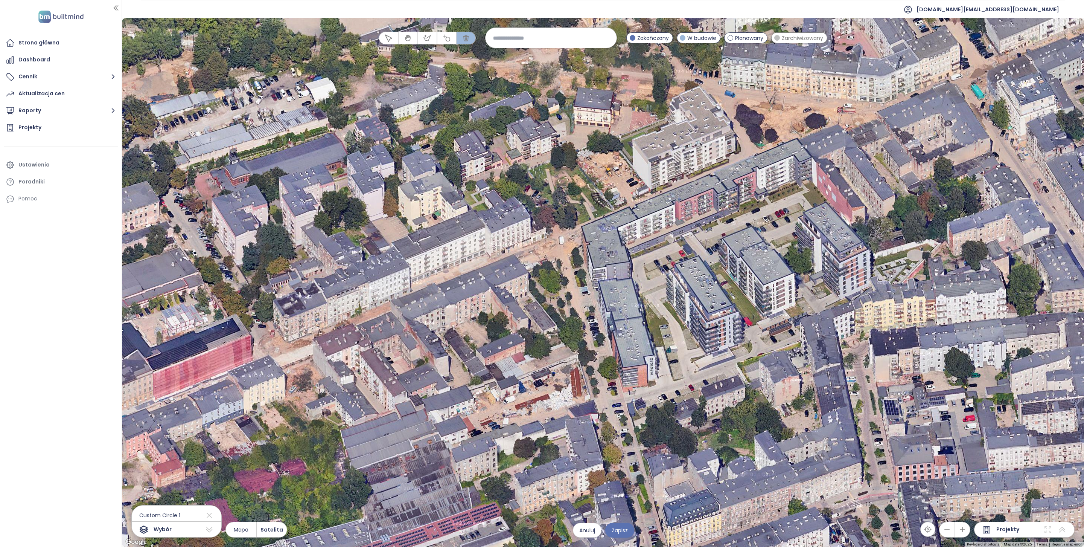
drag, startPoint x: 742, startPoint y: 285, endPoint x: 715, endPoint y: 133, distance: 154.4
click at [715, 133] on div at bounding box center [603, 282] width 962 height 528
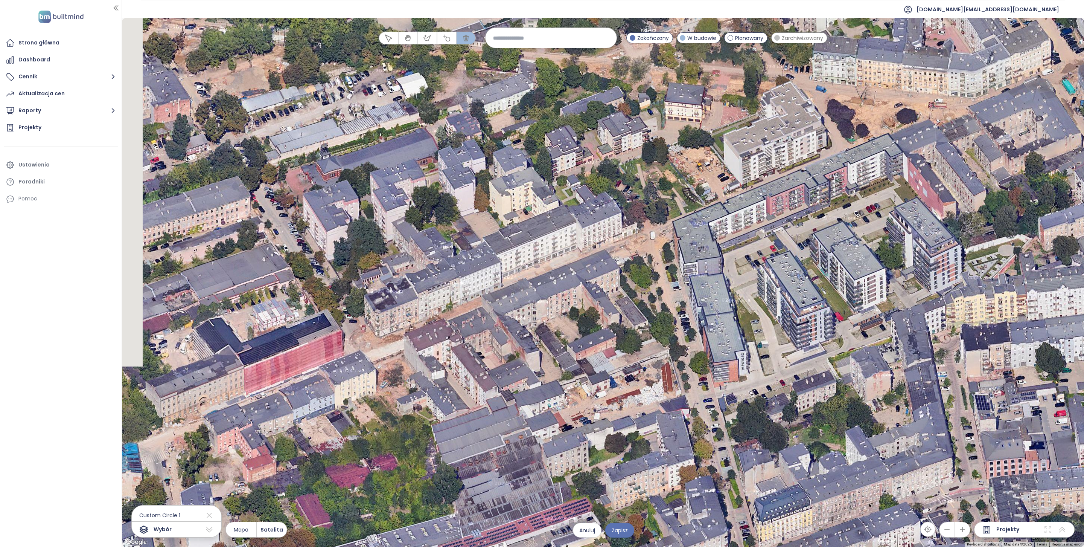
drag, startPoint x: 516, startPoint y: 238, endPoint x: 727, endPoint y: 261, distance: 212.1
click at [719, 261] on div at bounding box center [603, 282] width 962 height 528
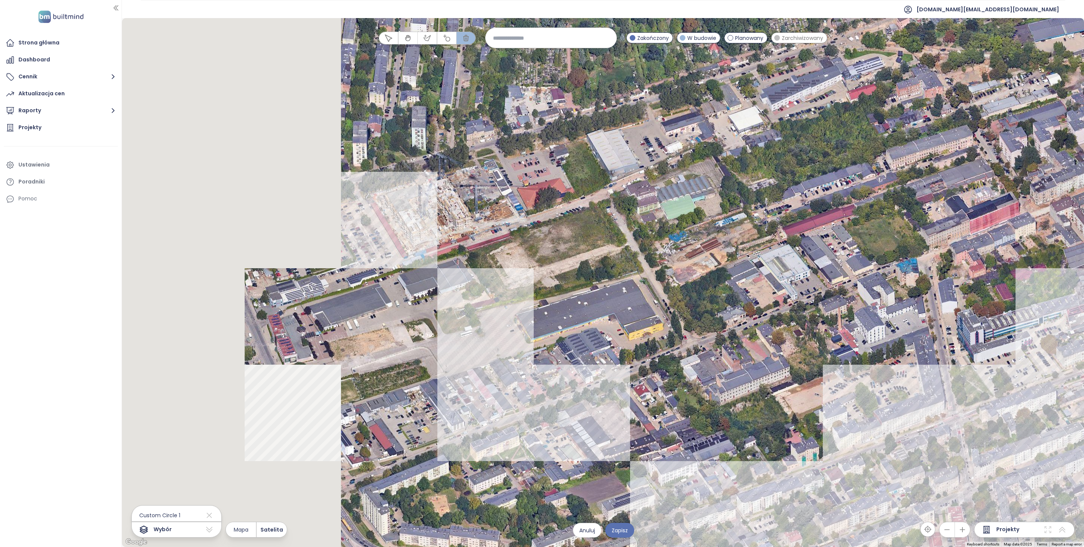
drag, startPoint x: 534, startPoint y: 309, endPoint x: 777, endPoint y: 169, distance: 280.2
click at [777, 171] on div at bounding box center [603, 282] width 962 height 528
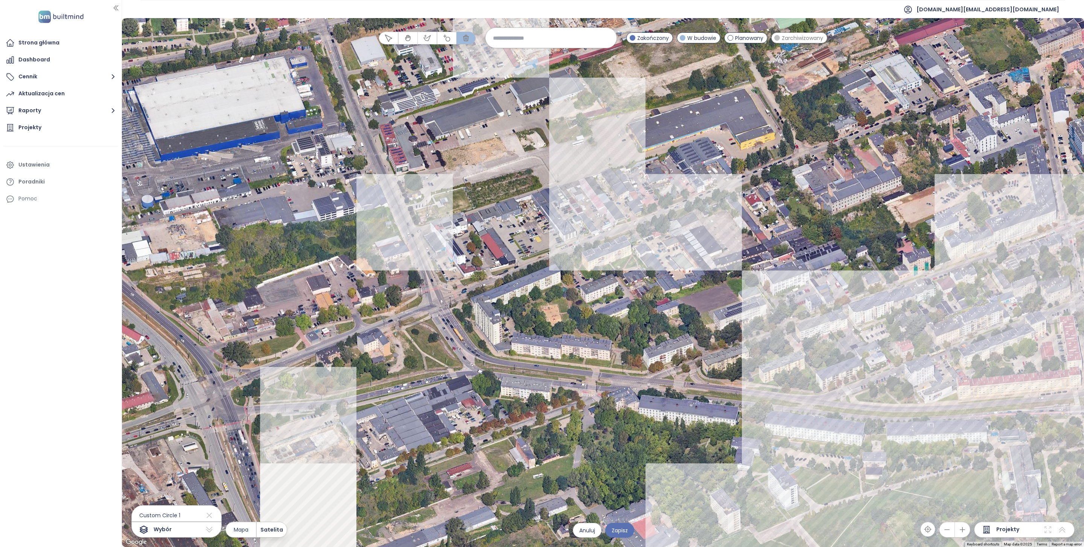
drag, startPoint x: 710, startPoint y: 326, endPoint x: 704, endPoint y: 187, distance: 138.7
click at [704, 187] on div at bounding box center [603, 282] width 962 height 528
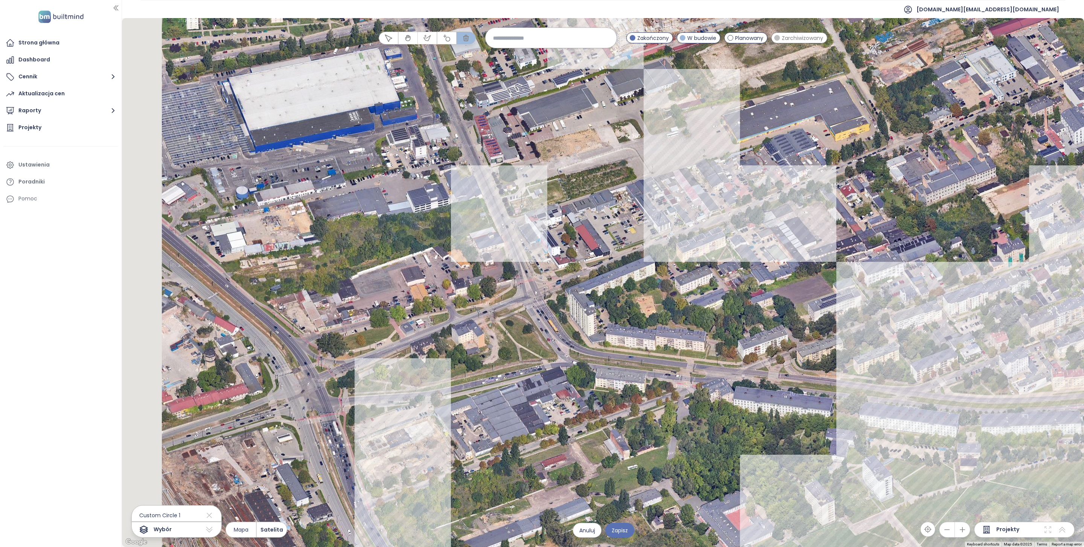
drag, startPoint x: 596, startPoint y: 195, endPoint x: 706, endPoint y: 204, distance: 110.7
click at [706, 205] on div at bounding box center [603, 282] width 962 height 528
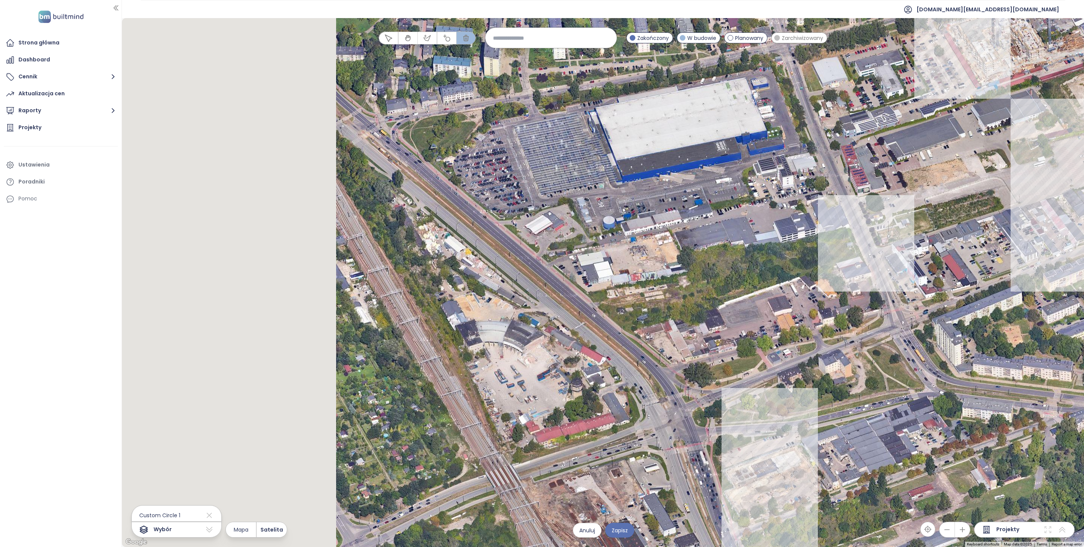
drag
click at [770, 251] on div at bounding box center [603, 282] width 962 height 528
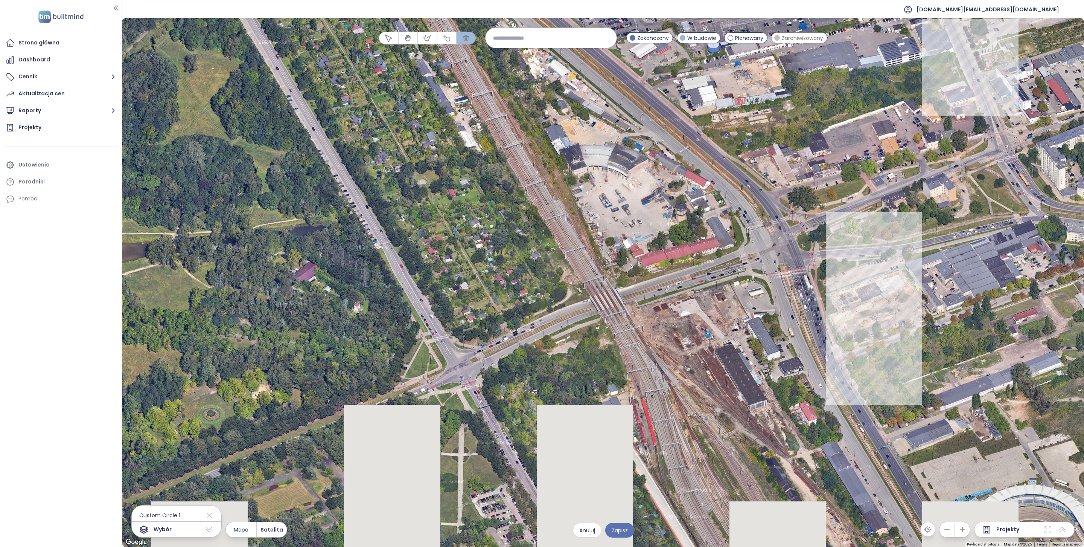
click at [561, 125] on div at bounding box center [603, 282] width 962 height 528
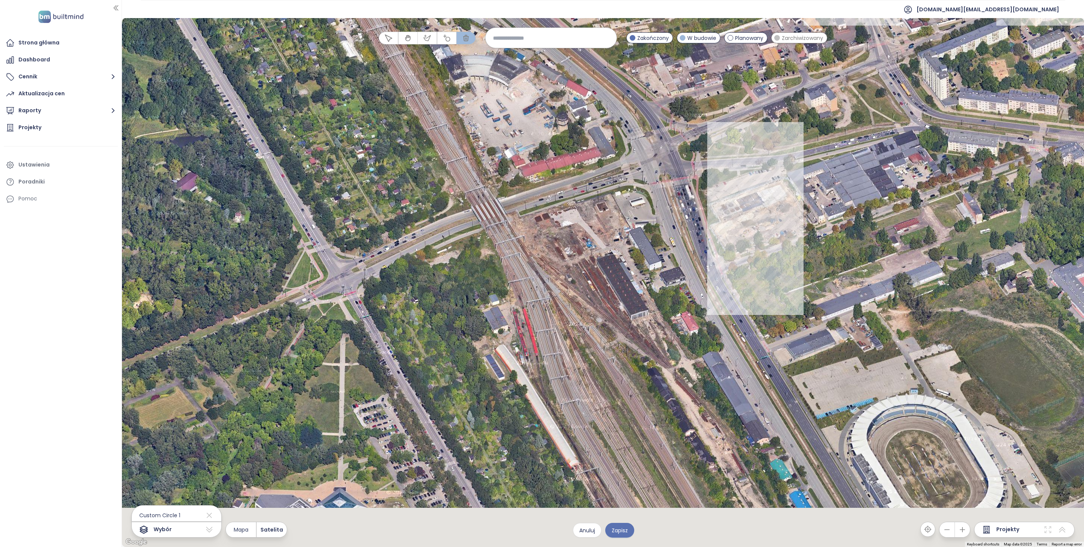
click at [605, 145] on div at bounding box center [603, 282] width 962 height 528
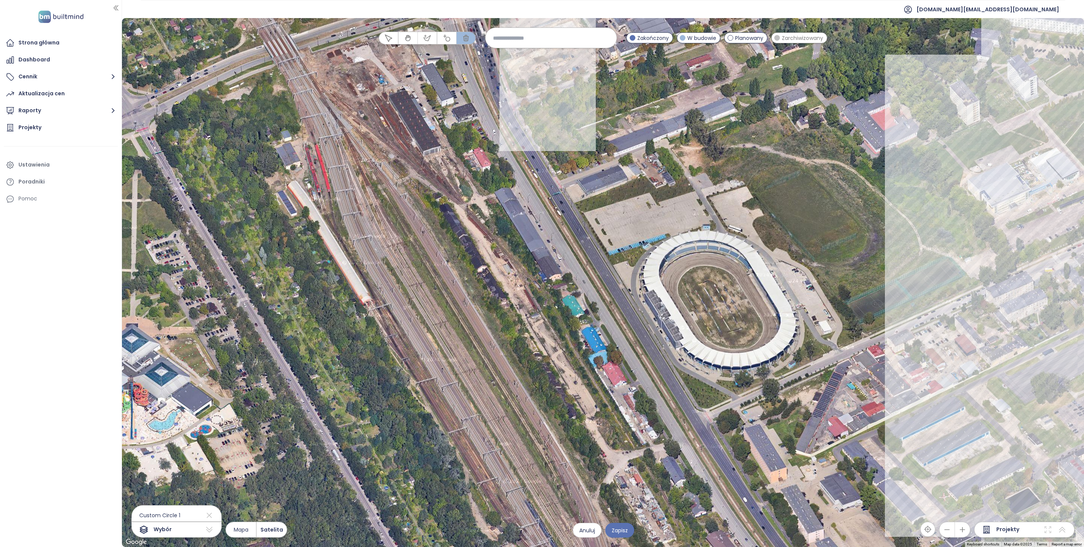
click at [787, 230] on div at bounding box center [603, 282] width 962 height 528
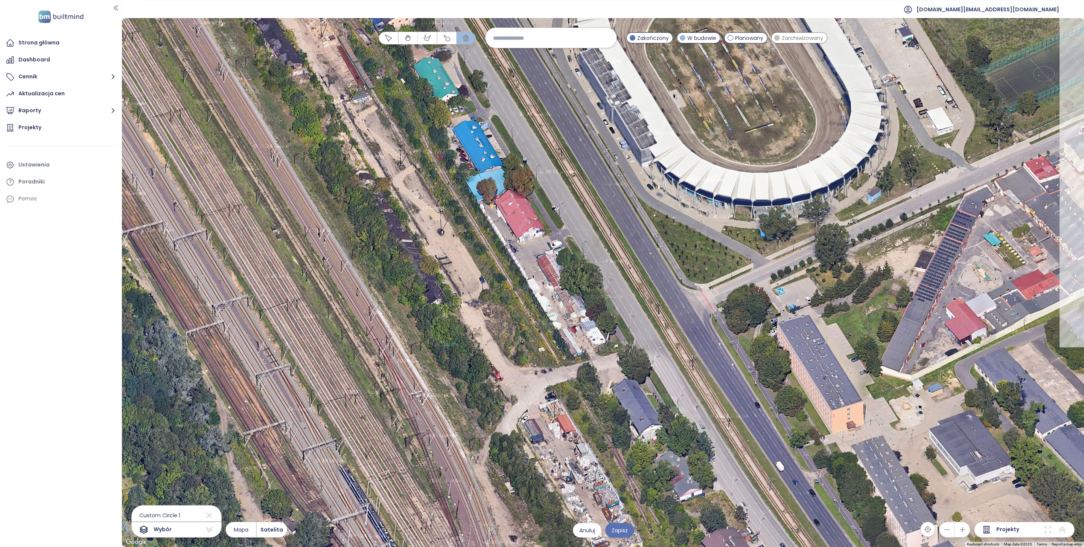
click at [813, 265] on div at bounding box center [603, 282] width 962 height 528
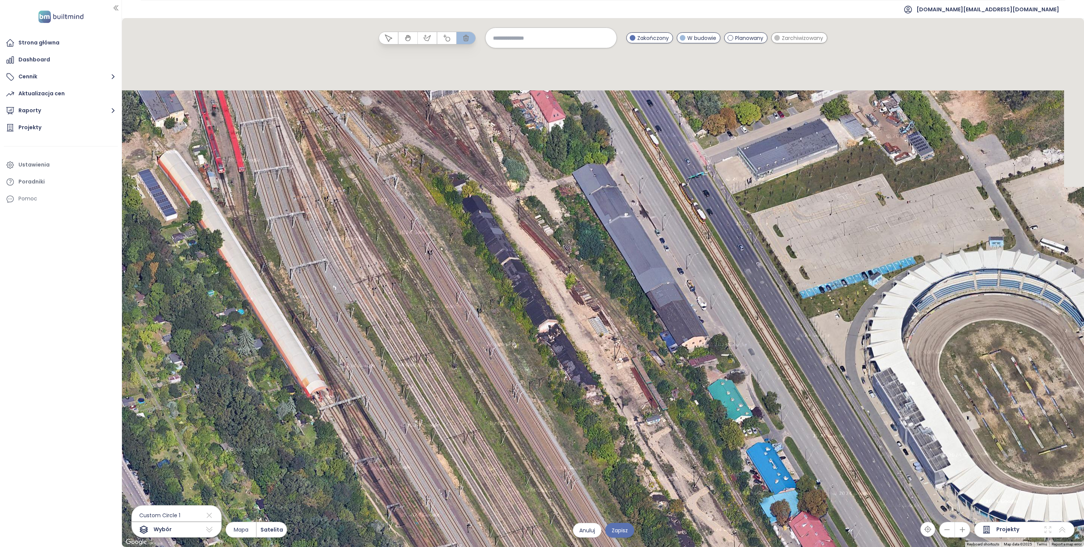
click at [756, 367] on div at bounding box center [603, 282] width 962 height 528
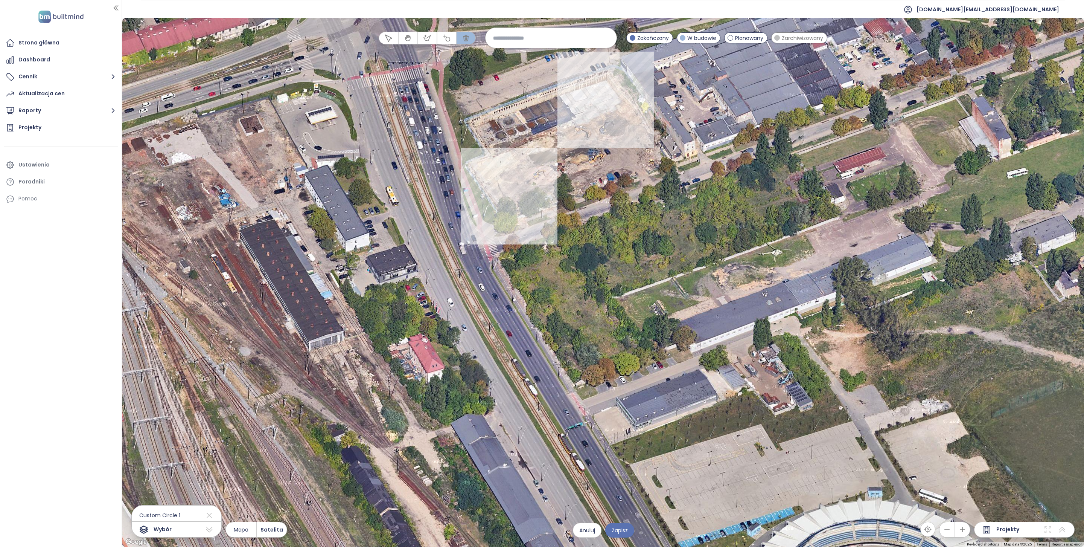
click at [644, 355] on div at bounding box center [603, 282] width 962 height 528
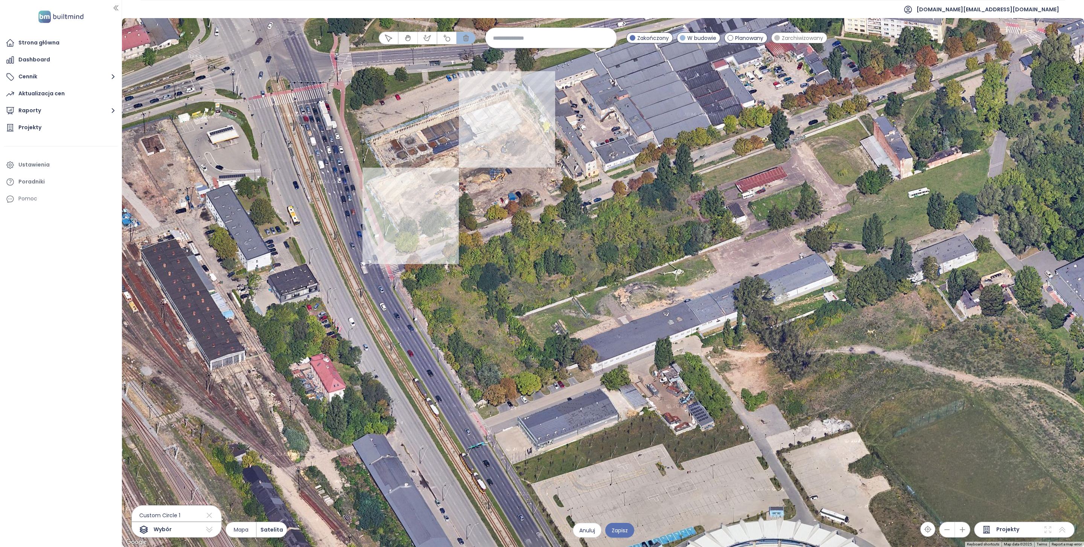
click at [704, 339] on div at bounding box center [603, 282] width 962 height 528
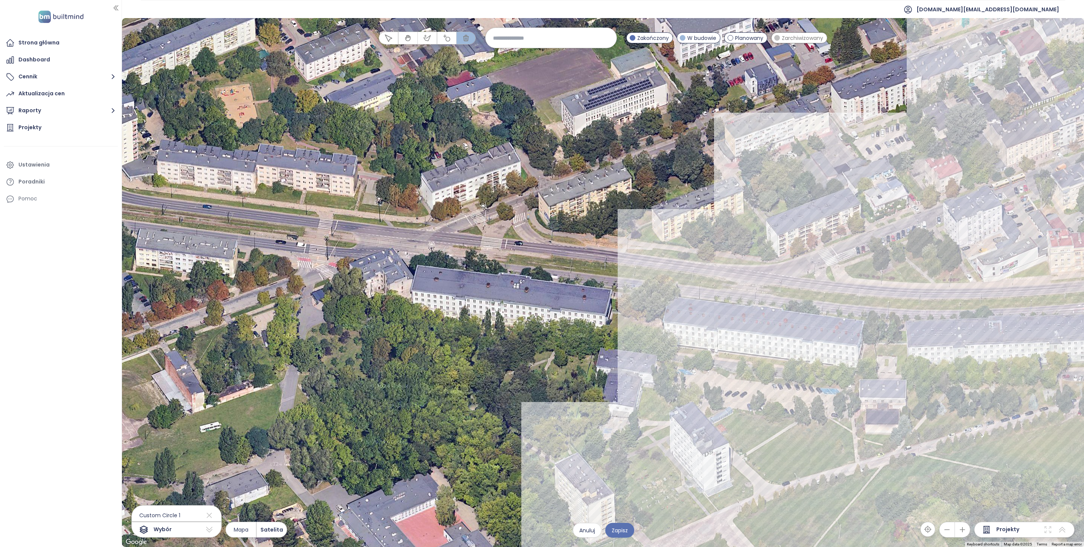
click at [622, 326] on div at bounding box center [603, 282] width 962 height 528
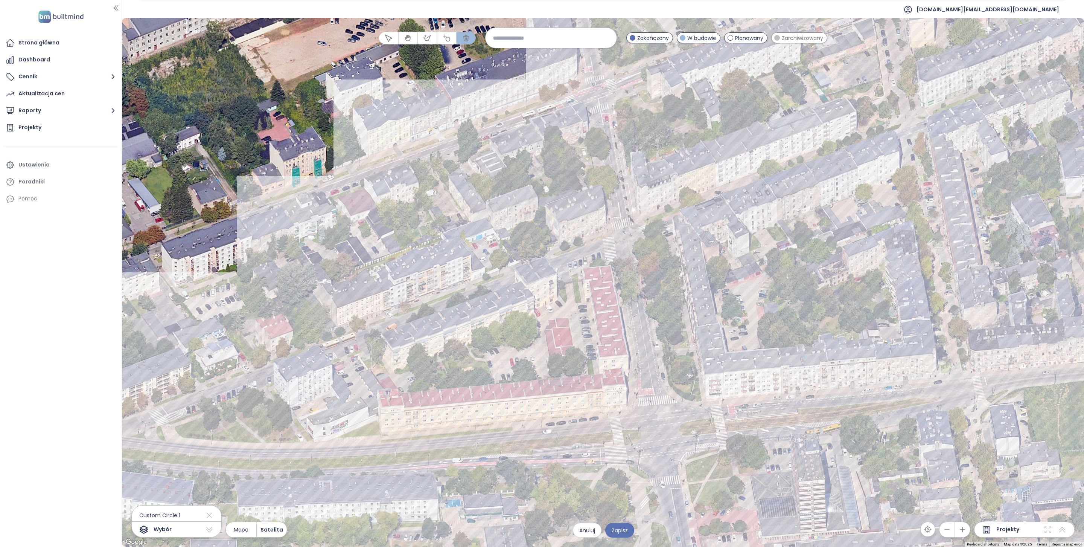
click at [512, 328] on div at bounding box center [603, 282] width 962 height 528
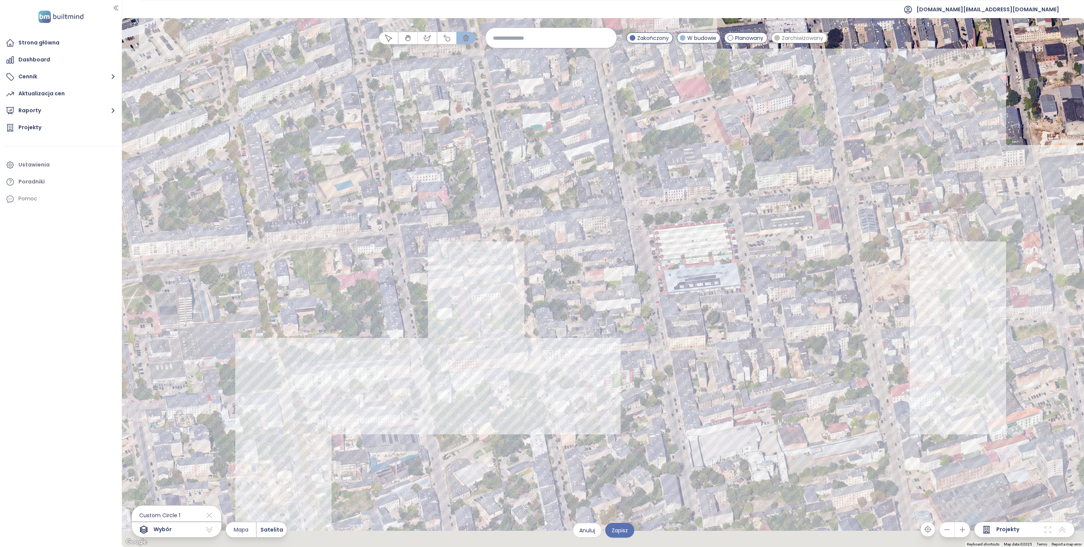
click at [542, 43] on div "← Move left → Move right ↑ Move up ↓ Move down + Zoom in - Zoom out Home Jump l…" at bounding box center [603, 282] width 962 height 528
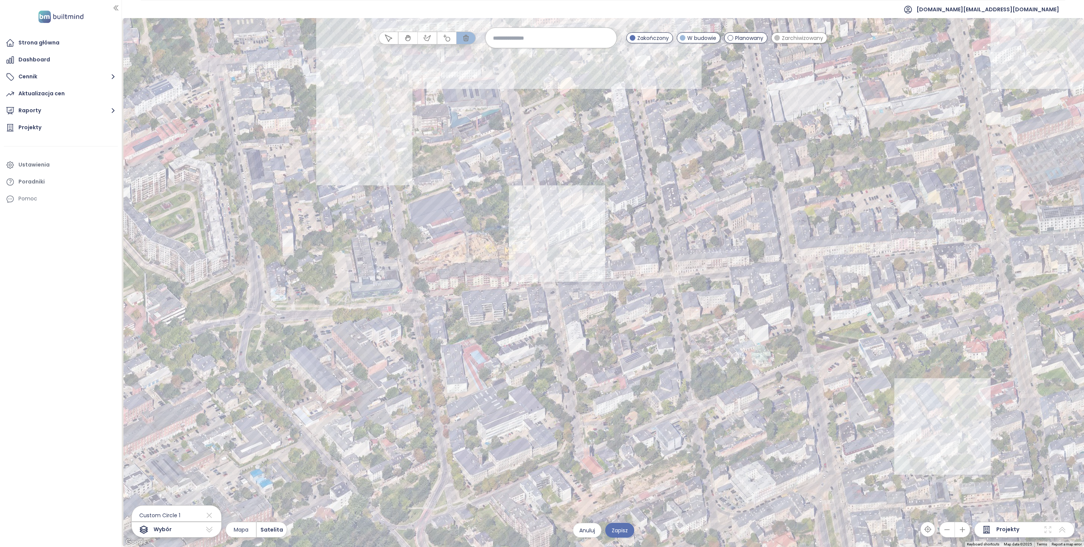
click at [694, 170] on div at bounding box center [603, 282] width 962 height 528
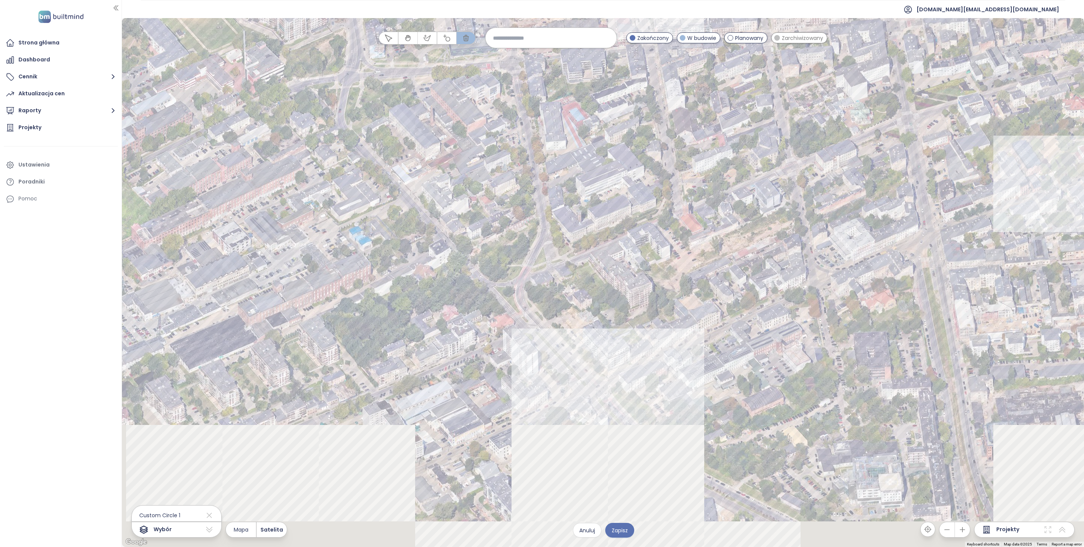
click at [623, 103] on div at bounding box center [603, 282] width 962 height 528
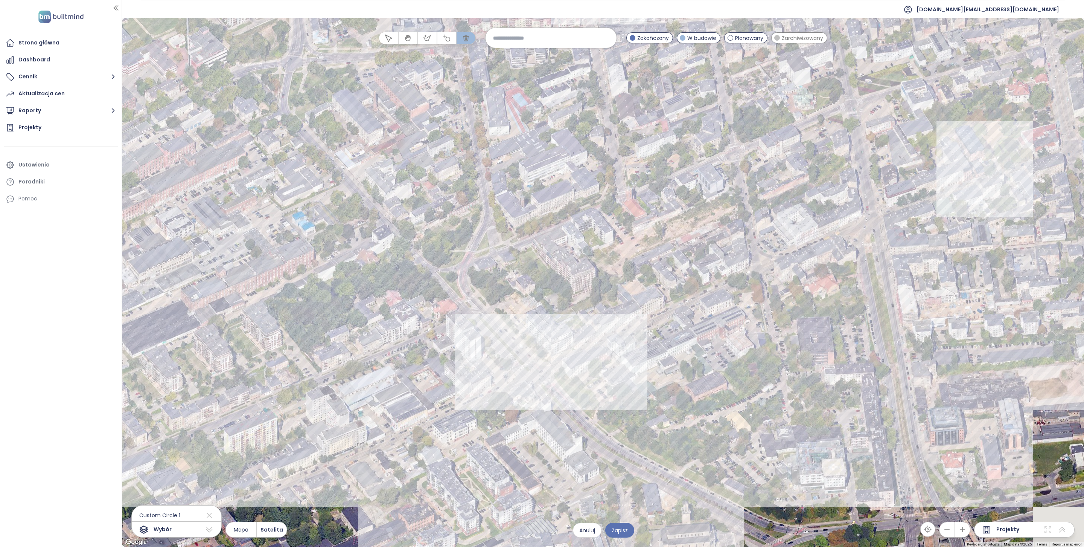
click at [496, 266] on div at bounding box center [603, 282] width 962 height 528
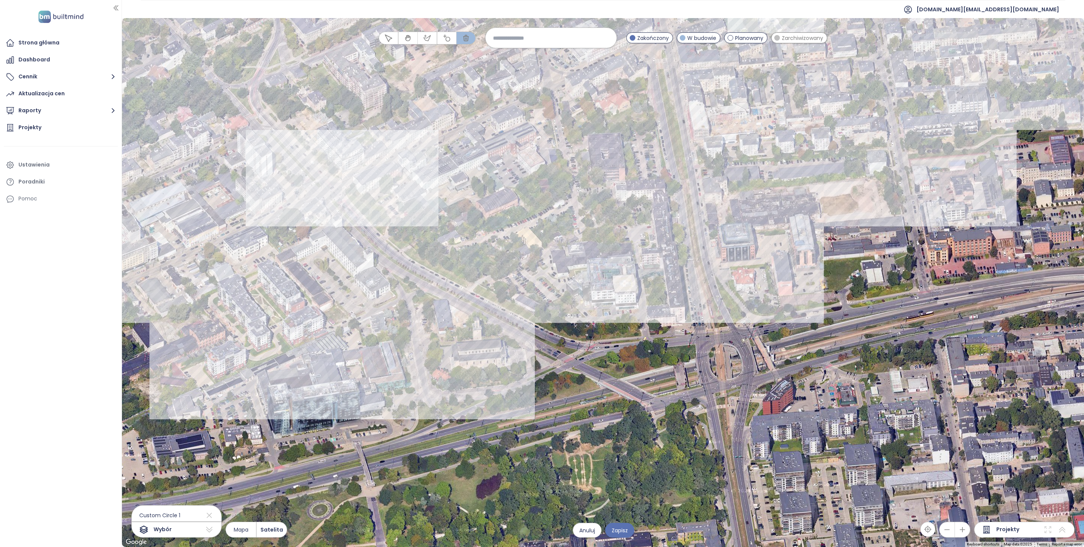
click at [751, 363] on div at bounding box center [603, 282] width 962 height 528
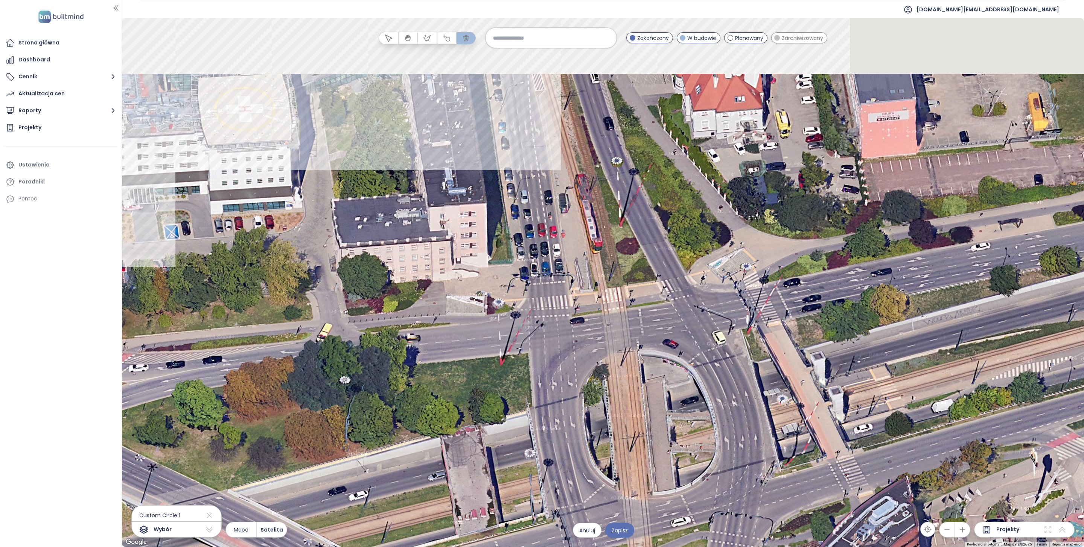
click at [679, 333] on div at bounding box center [603, 282] width 962 height 528
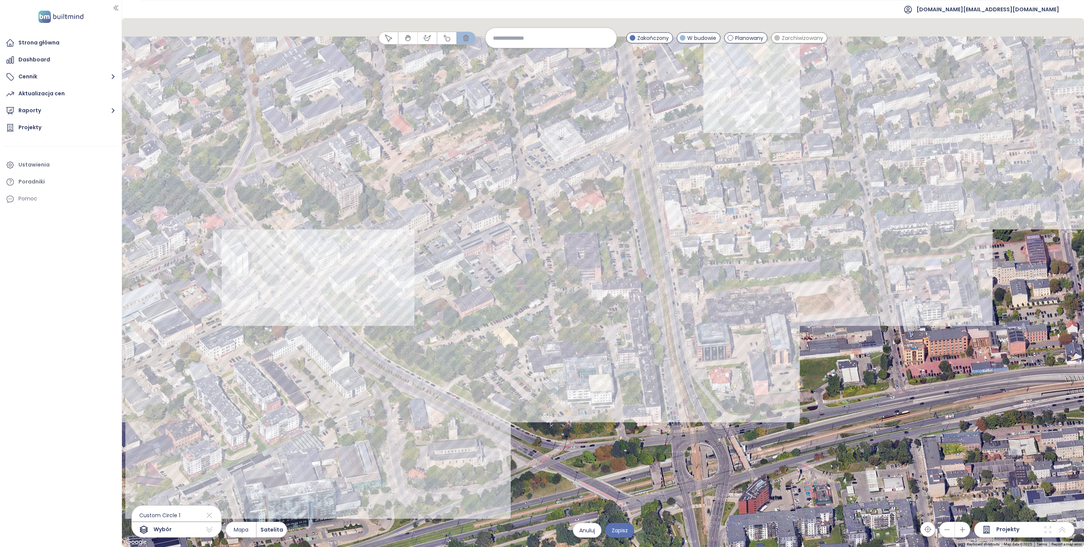
click at [725, 400] on div at bounding box center [603, 282] width 962 height 528
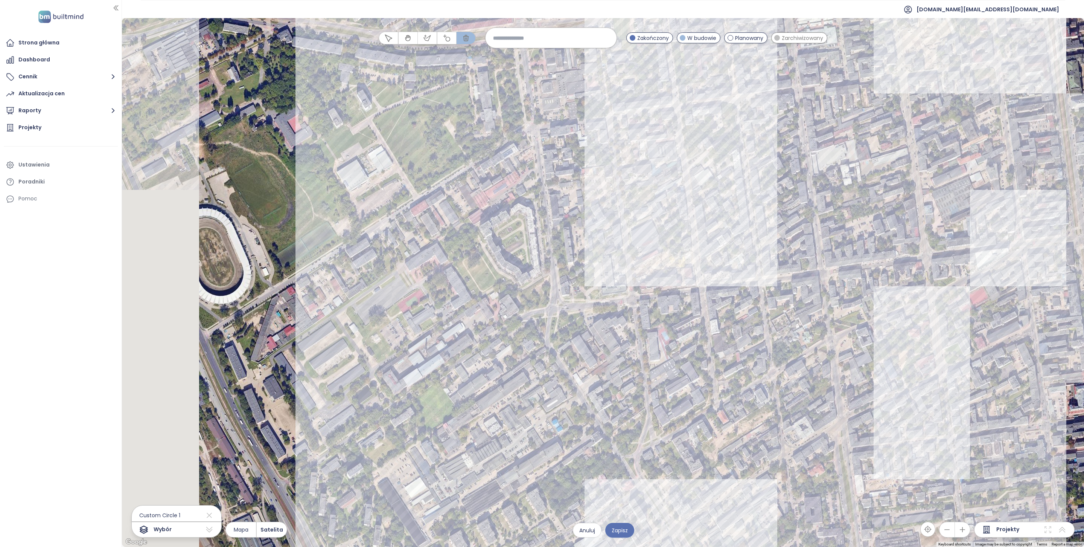
click at [726, 262] on div at bounding box center [603, 282] width 962 height 528
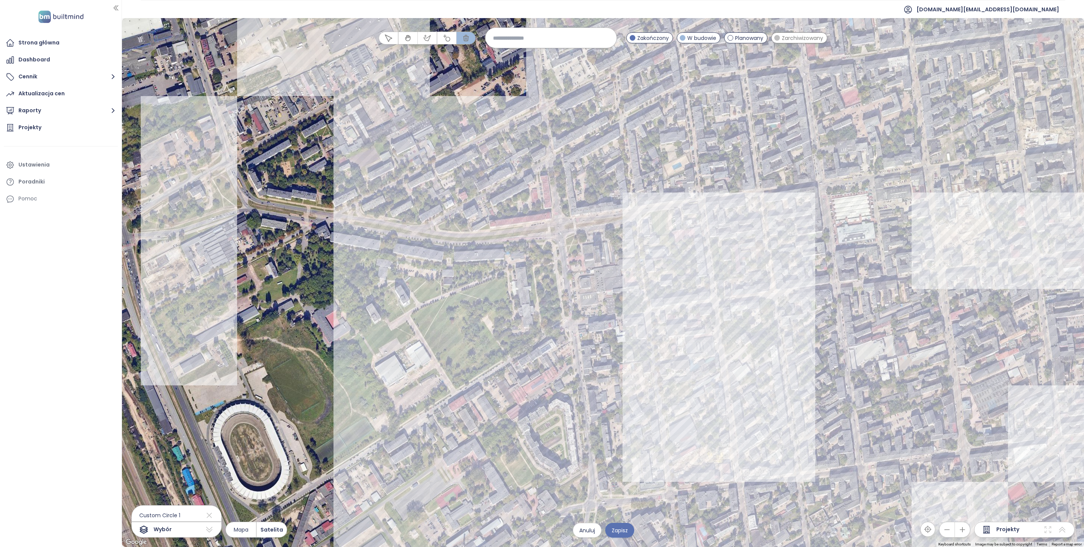
drag, startPoint x: 676, startPoint y: 158, endPoint x: 674, endPoint y: 346, distance: 187.8
click at [677, 348] on div at bounding box center [603, 282] width 962 height 528
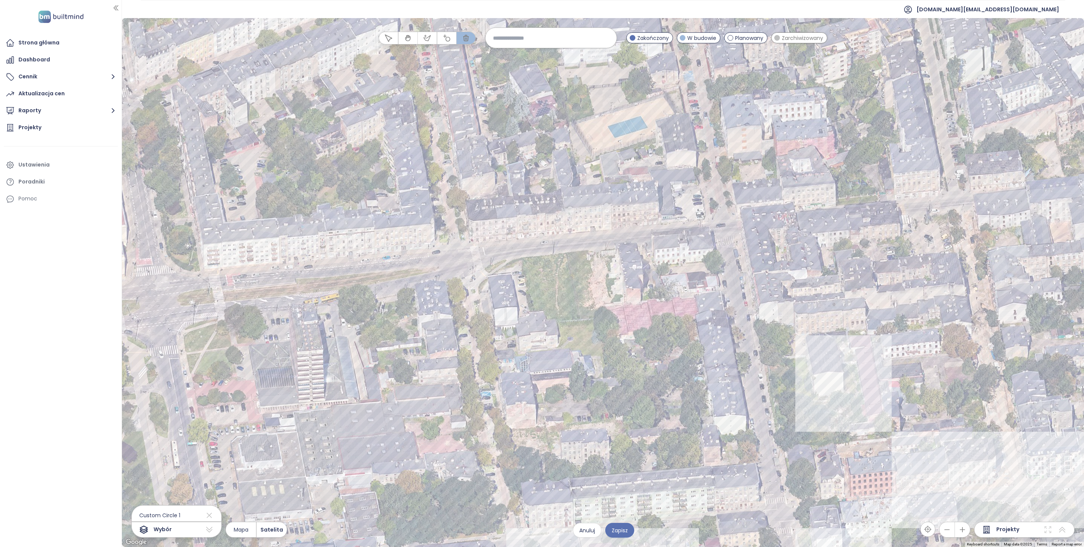
click at [690, 311] on div at bounding box center [603, 282] width 962 height 528
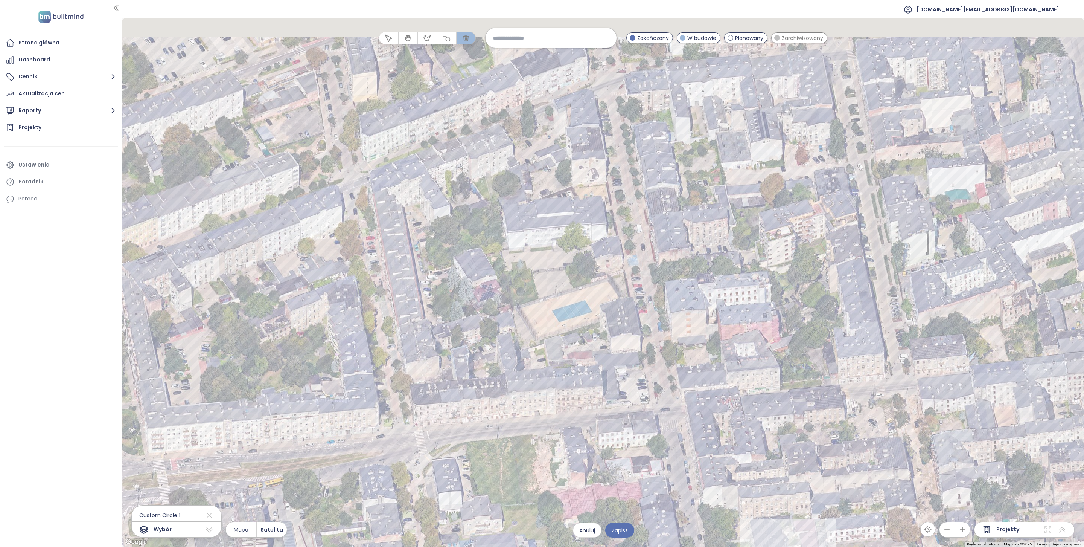
click at [742, 353] on div at bounding box center [603, 282] width 962 height 528
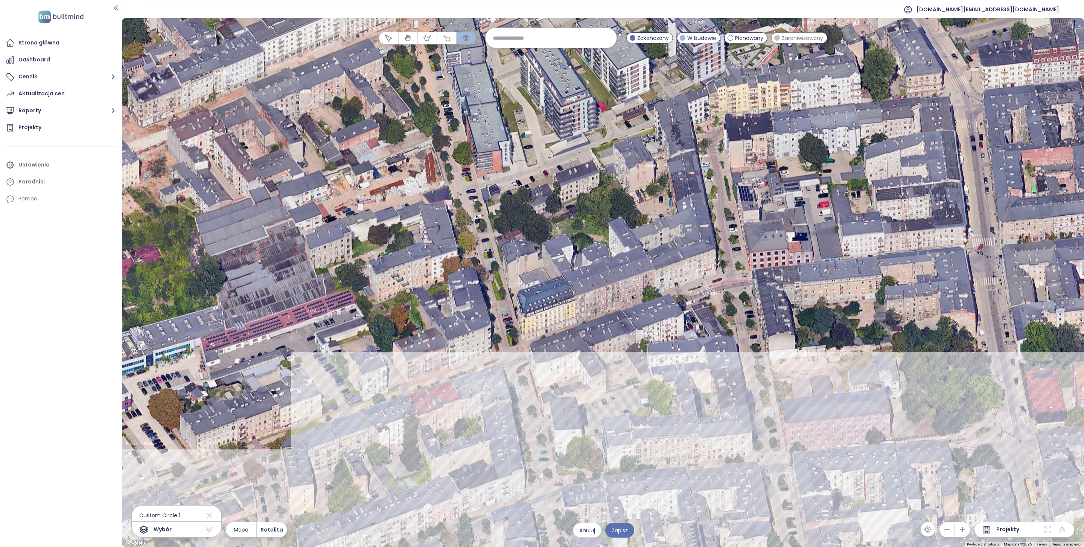
click at [742, 305] on div at bounding box center [603, 282] width 962 height 528
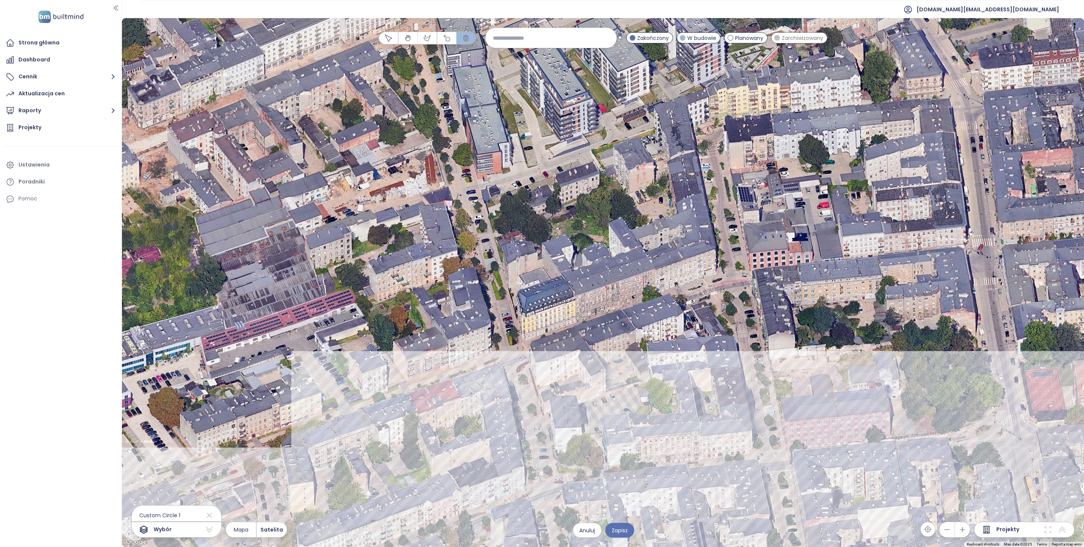
click at [710, 337] on div at bounding box center [603, 282] width 962 height 528
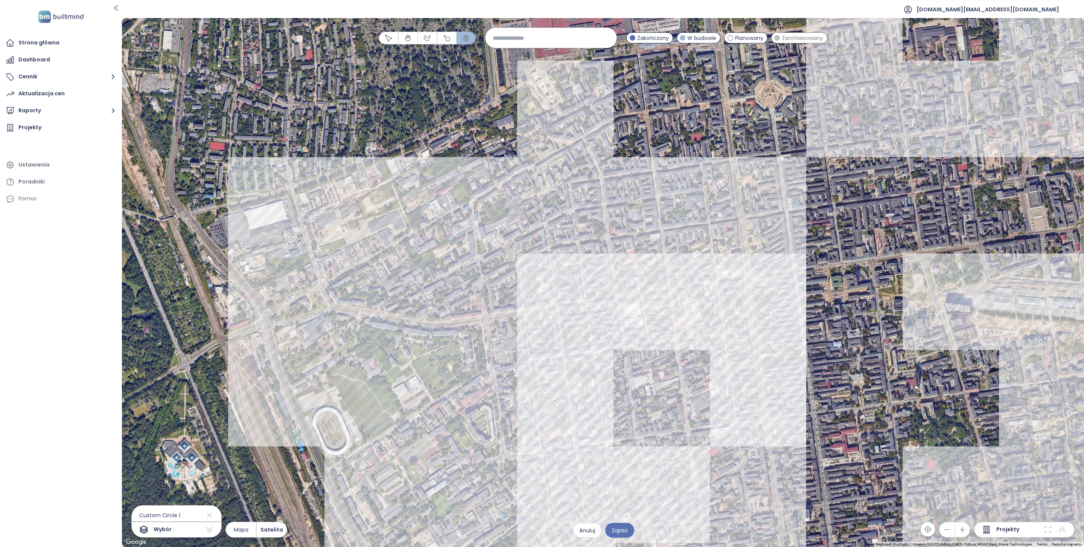
drag, startPoint x: 559, startPoint y: 343, endPoint x: 565, endPoint y: 203, distance: 139.8
click at [564, 201] on div at bounding box center [603, 282] width 962 height 528
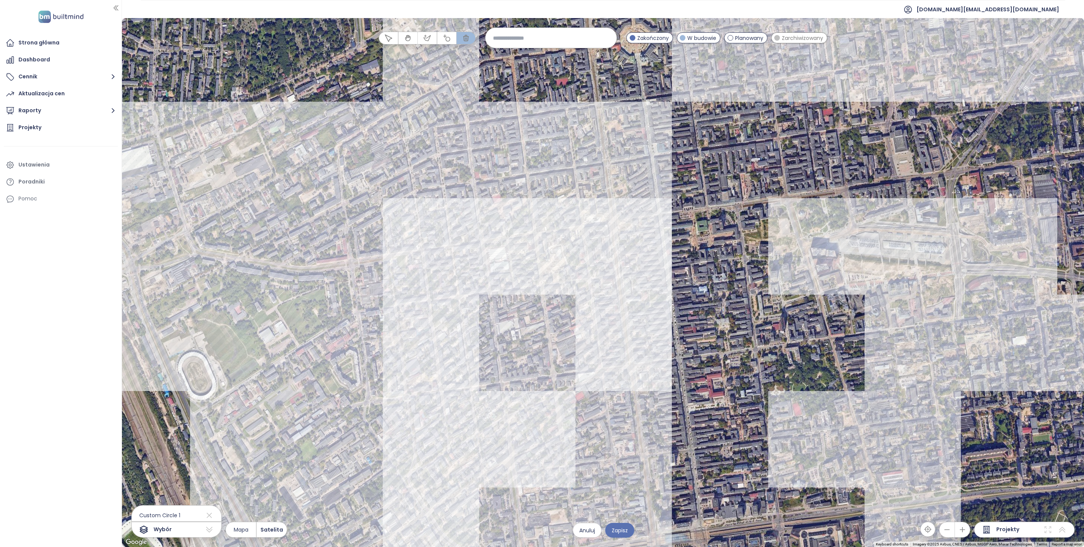
drag, startPoint x: 797, startPoint y: 222, endPoint x: 661, endPoint y: 161, distance: 149.0
click at [661, 161] on div at bounding box center [603, 282] width 962 height 528
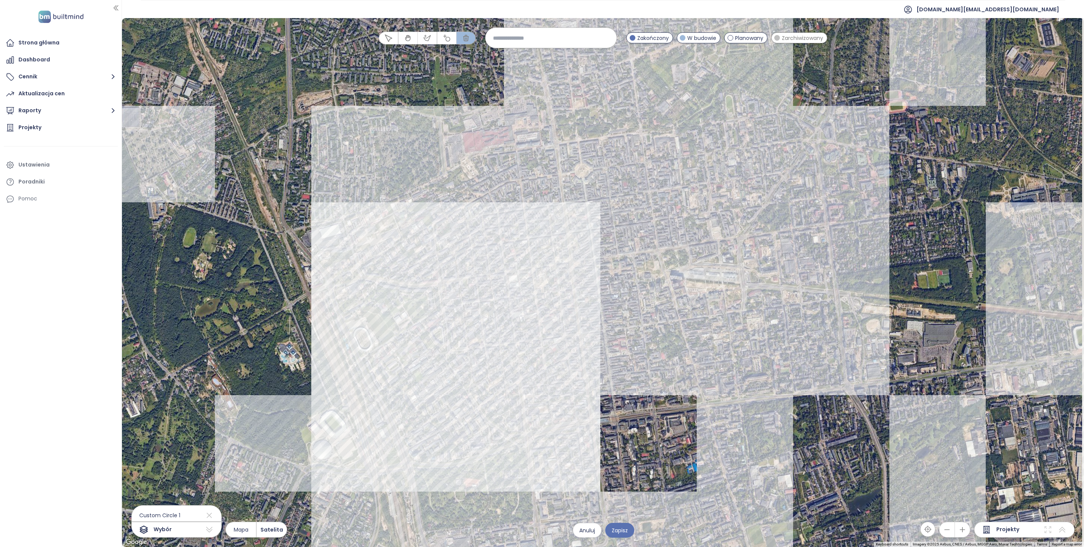
drag, startPoint x: 770, startPoint y: 179, endPoint x: 713, endPoint y: 272, distance: 109.0
click at [713, 270] on div at bounding box center [603, 282] width 962 height 528
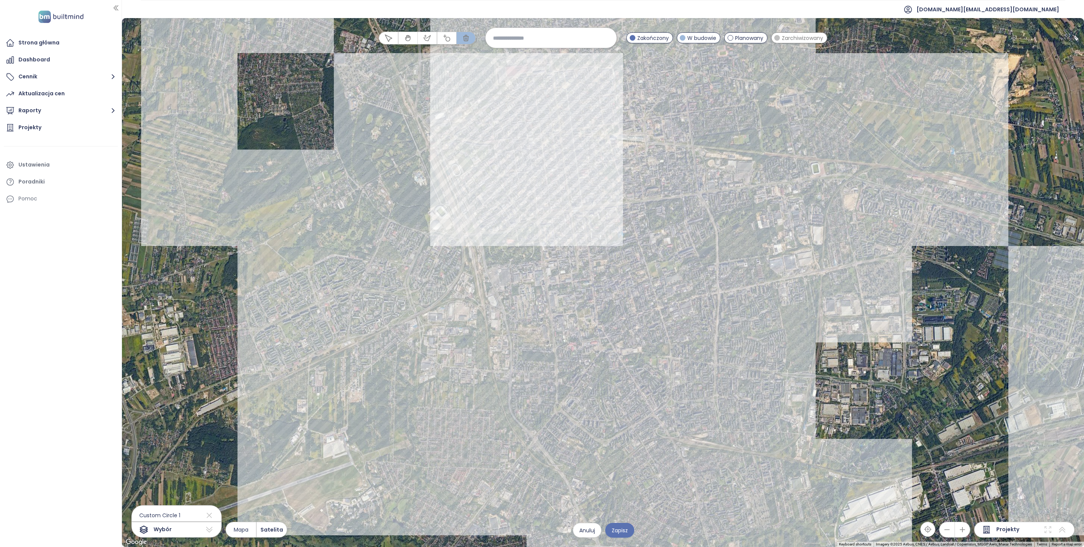
drag, startPoint x: 663, startPoint y: 163, endPoint x: 600, endPoint y: -11, distance: 184.8
click at [600, 0] on html "Strona główna Dashboard Cennik Aktualizacja cen Raporty Projekty Ustawienia Por…" at bounding box center [542, 273] width 1084 height 547
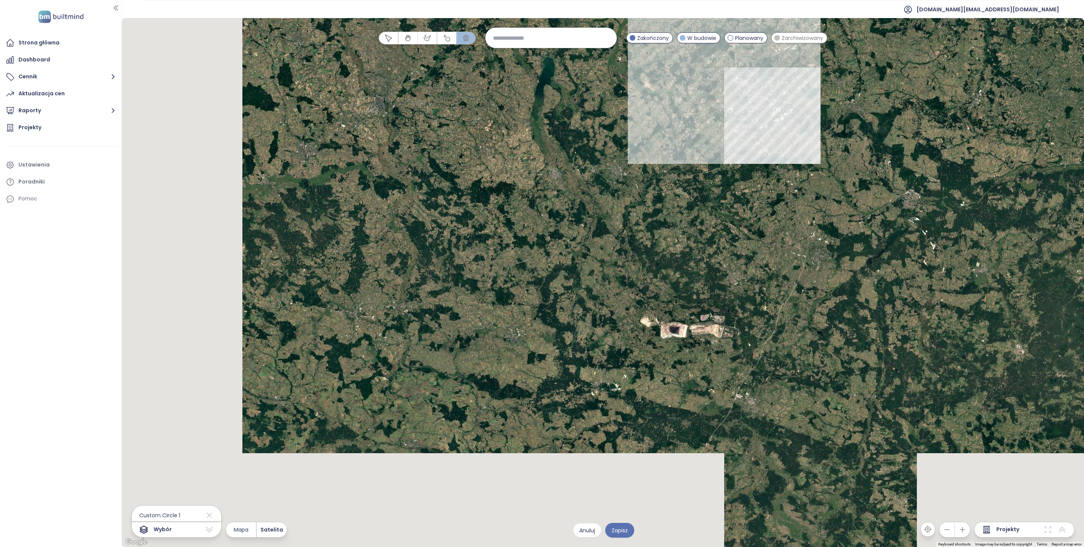
drag, startPoint x: 554, startPoint y: 266, endPoint x: 716, endPoint y: 134, distance: 209.0
click at [716, 134] on div at bounding box center [603, 282] width 962 height 528
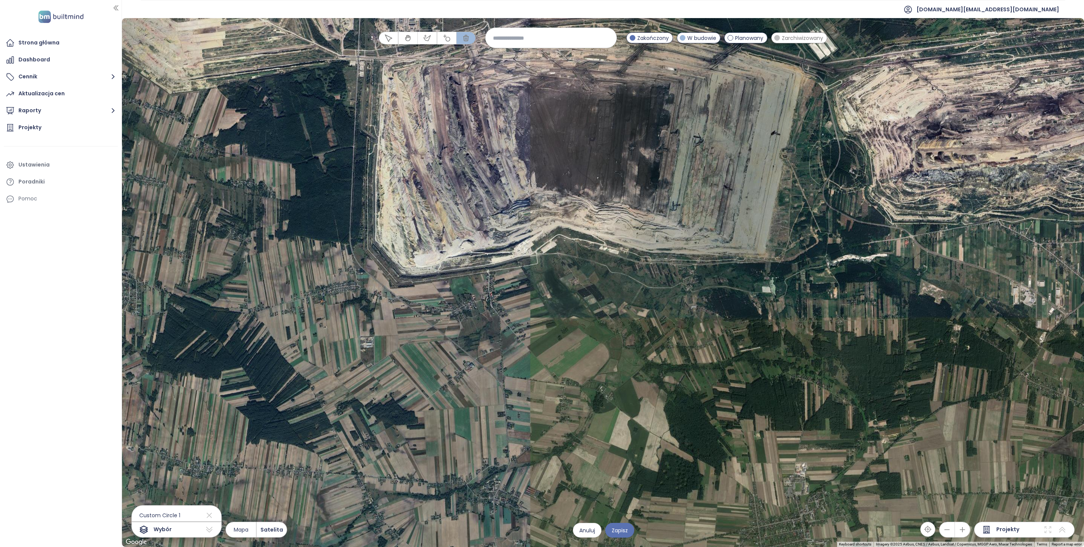
drag, startPoint x: 649, startPoint y: 216, endPoint x: 699, endPoint y: 295, distance: 93.7
click at [698, 292] on div at bounding box center [603, 282] width 962 height 528
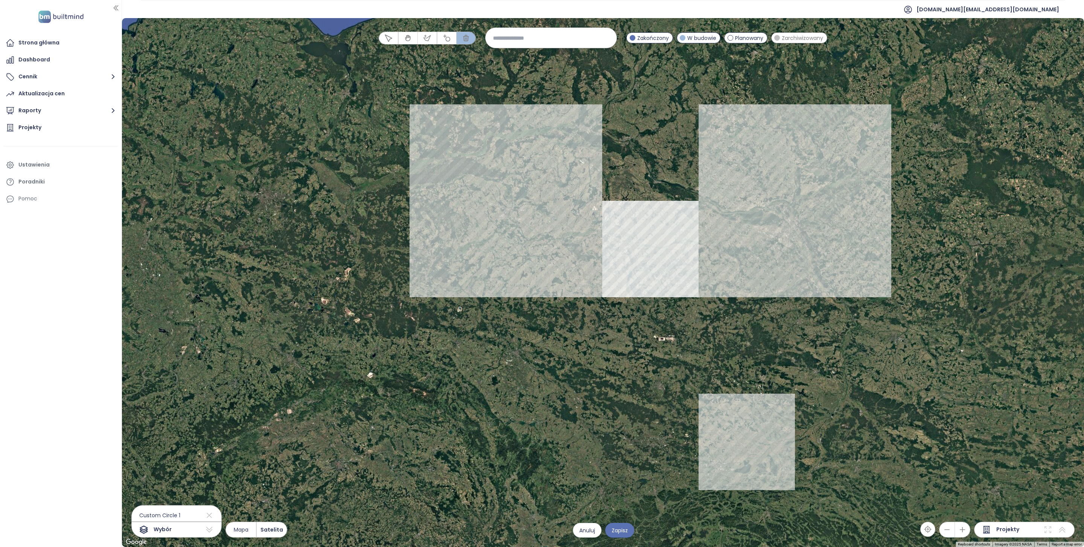
drag, startPoint x: 559, startPoint y: 276, endPoint x: 630, endPoint y: 334, distance: 91.7
click at [631, 334] on div at bounding box center [603, 282] width 962 height 528
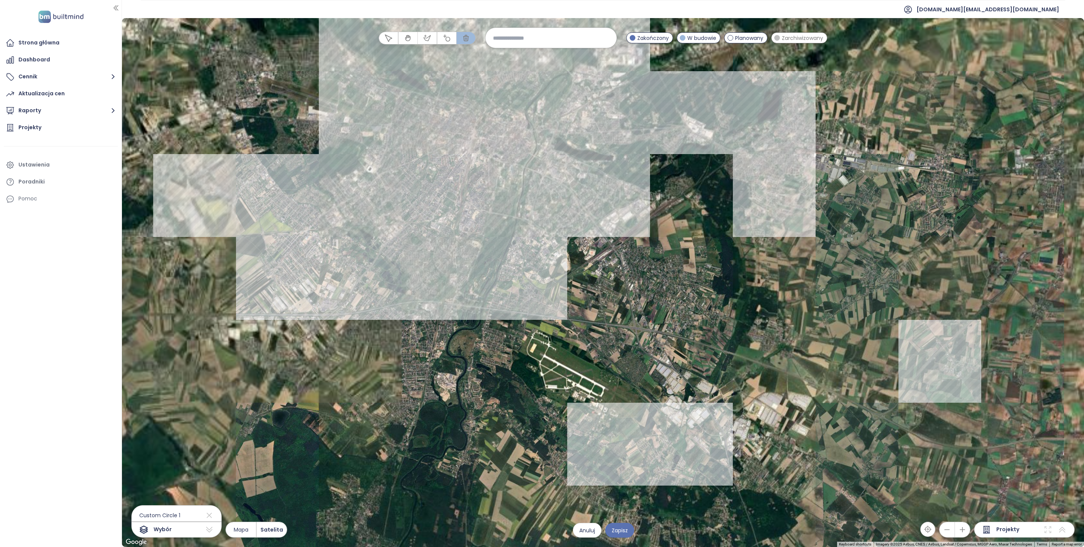
drag, startPoint x: 510, startPoint y: 139, endPoint x: 564, endPoint y: 252, distance: 125.4
click at [564, 251] on div at bounding box center [603, 282] width 962 height 528
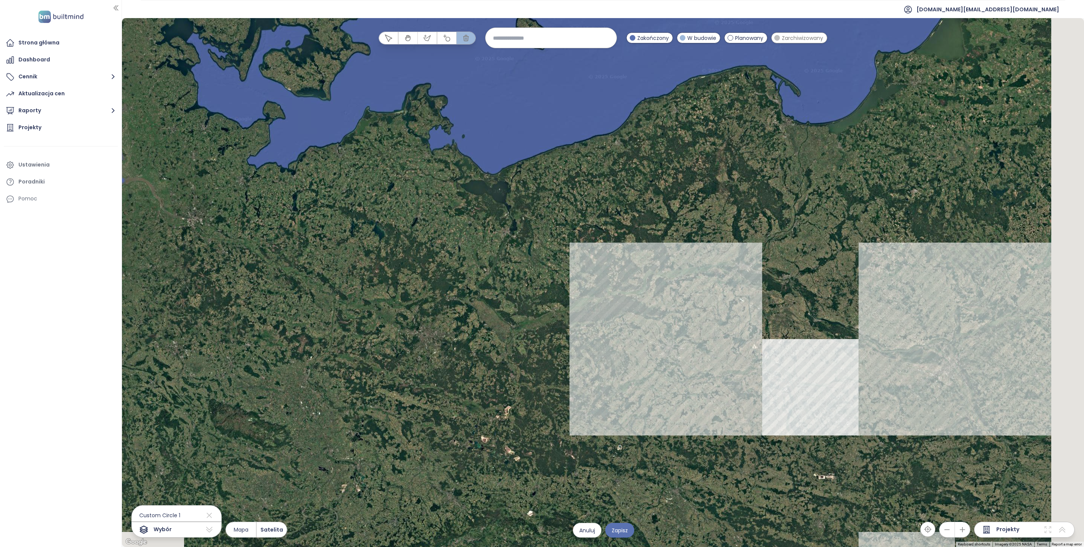
drag, startPoint x: 850, startPoint y: 426, endPoint x: 713, endPoint y: 388, distance: 142.6
click at [713, 388] on div at bounding box center [603, 282] width 962 height 528
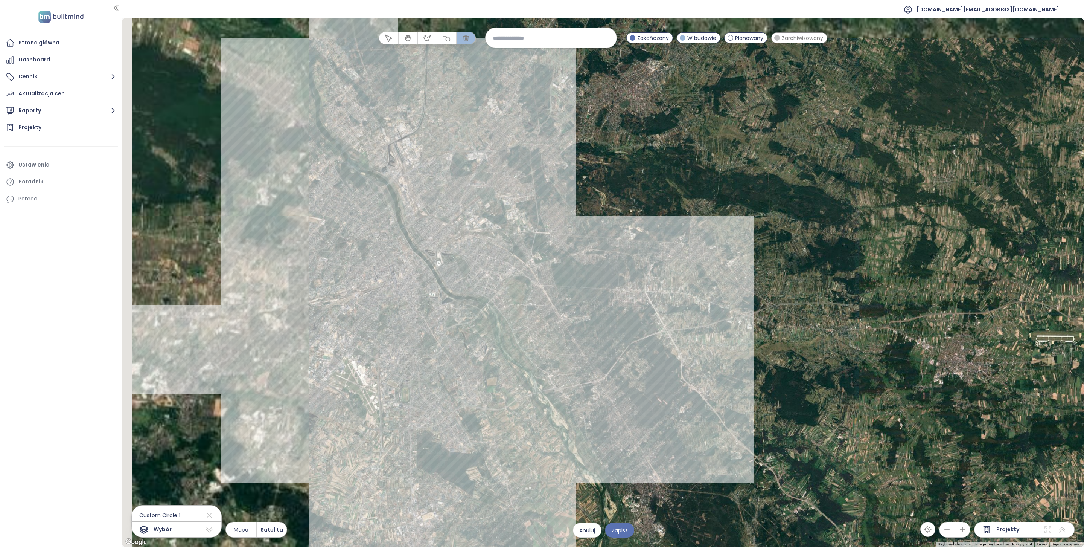
drag, startPoint x: 677, startPoint y: 347, endPoint x: 848, endPoint y: 352, distance: 171.0
click at [848, 352] on div at bounding box center [603, 282] width 962 height 528
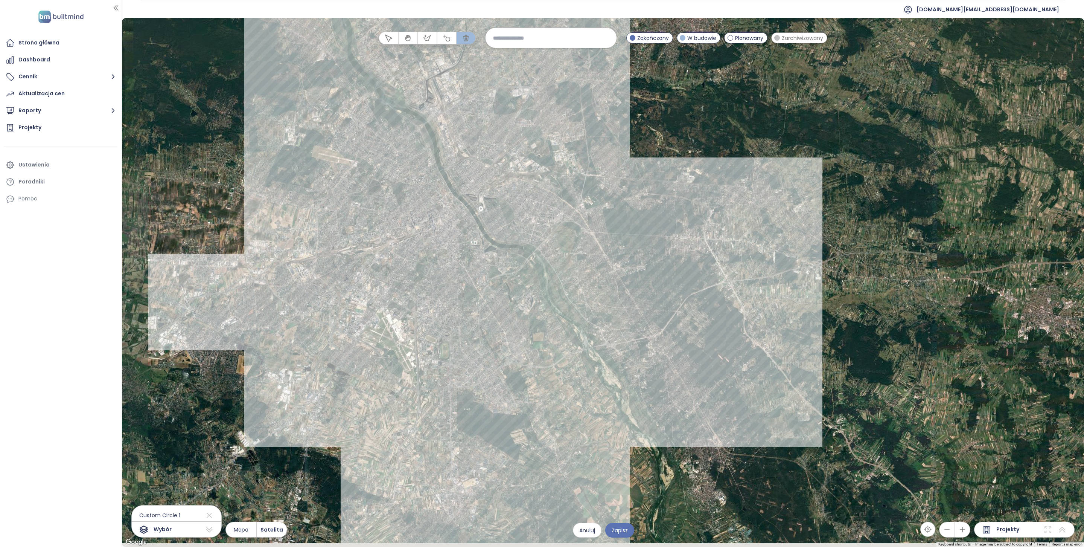
drag, startPoint x: 576, startPoint y: 345, endPoint x: 487, endPoint y: 260, distance: 122.2
click at [487, 260] on div at bounding box center [603, 282] width 962 height 528
